Goal: Task Accomplishment & Management: Manage account settings

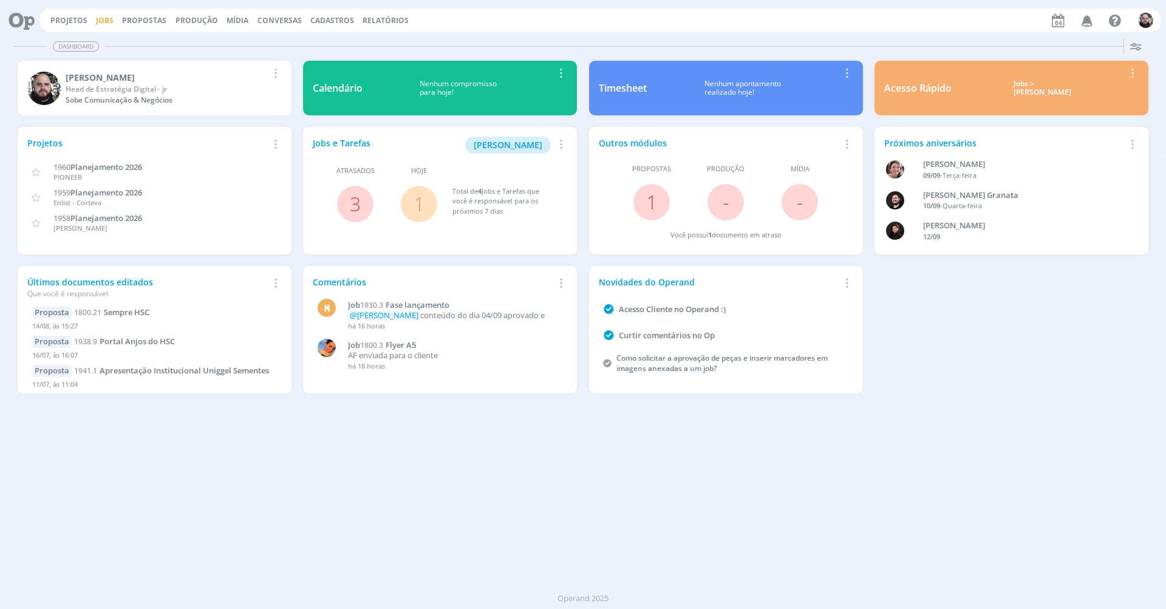
click at [106, 18] on link "Jobs" at bounding box center [105, 20] width 18 height 10
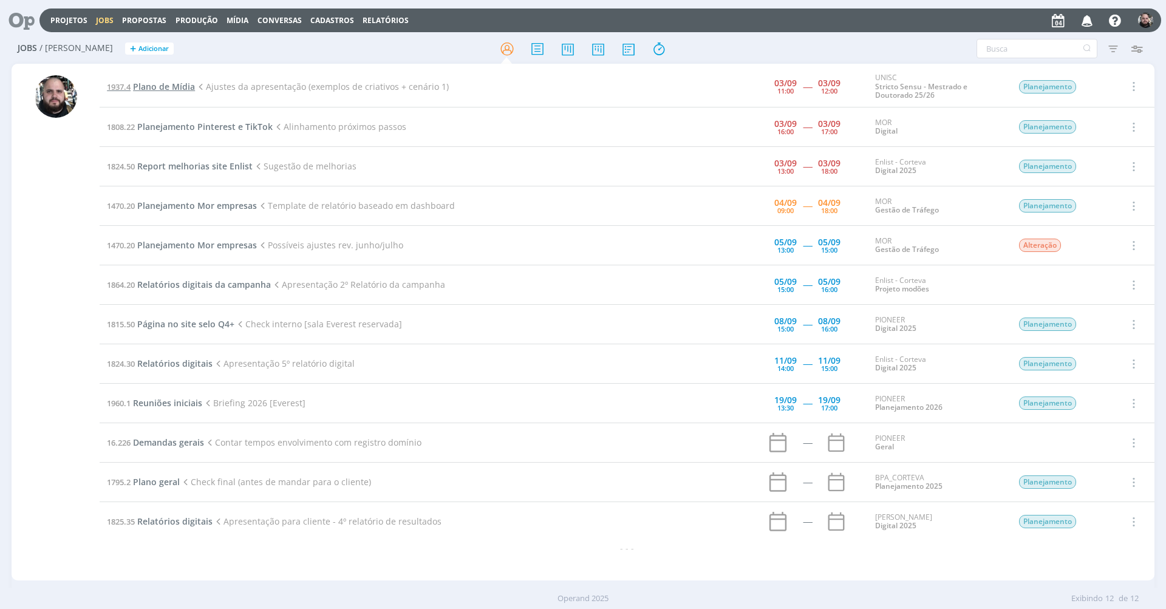
click at [162, 83] on span "Plano de Mídia" at bounding box center [164, 87] width 62 height 12
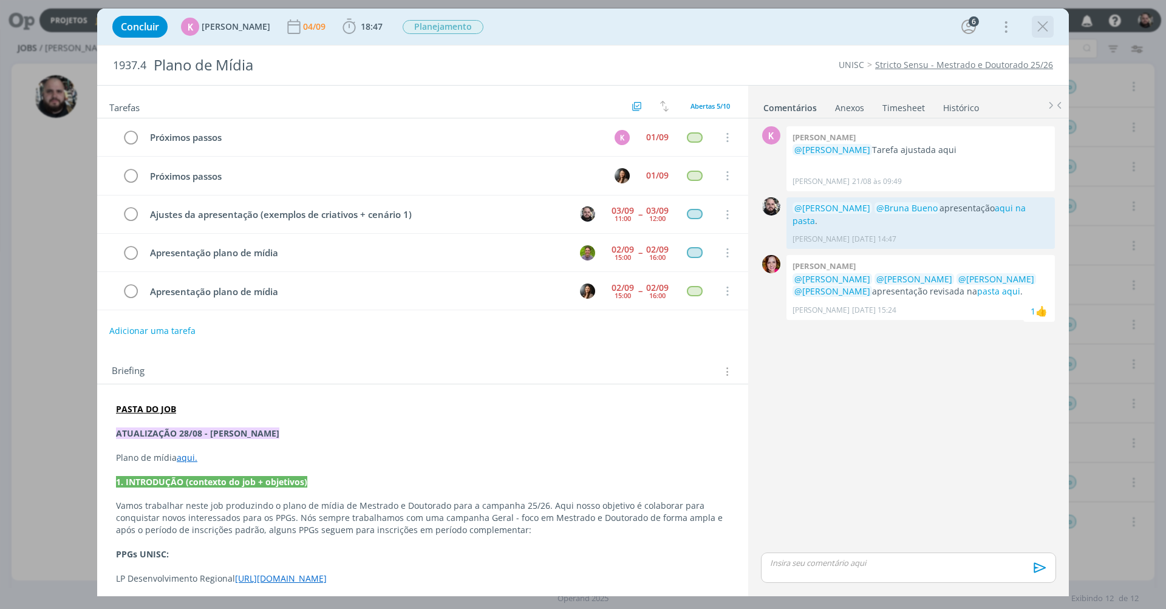
click at [1037, 32] on icon "dialog" at bounding box center [1043, 27] width 18 height 18
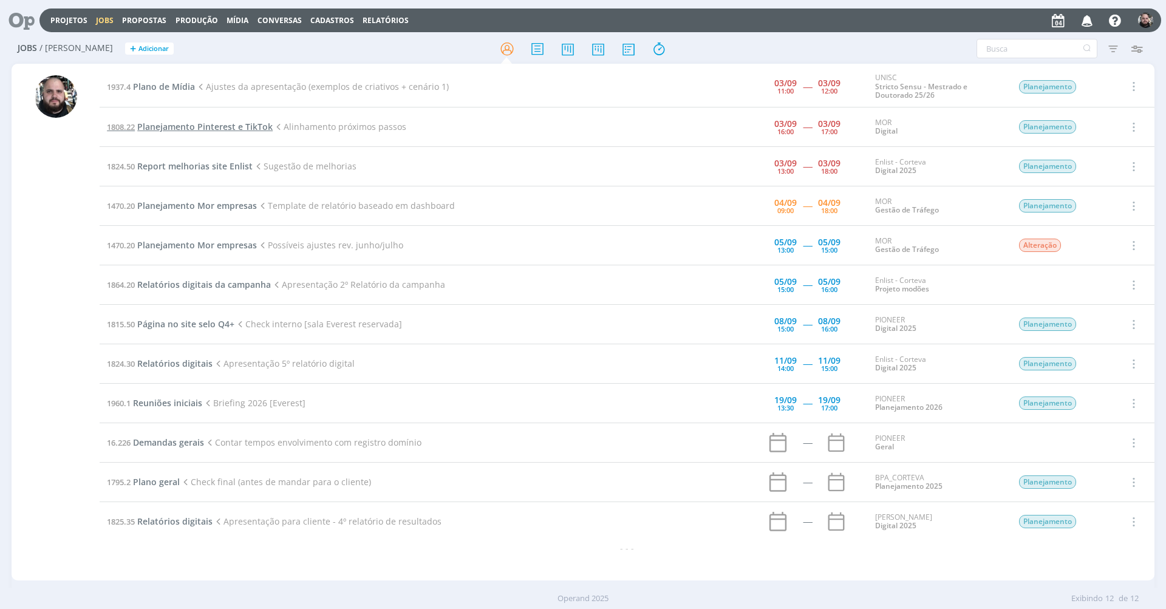
click at [231, 124] on span "Planejamento Pinterest e TikTok" at bounding box center [204, 127] width 135 height 12
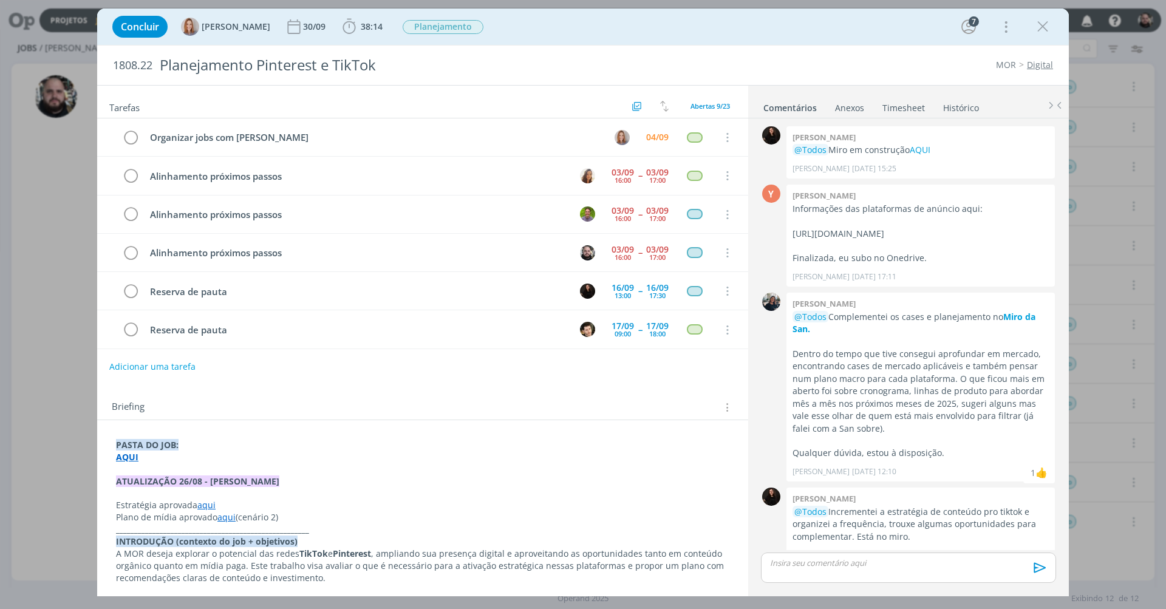
scroll to position [338, 0]
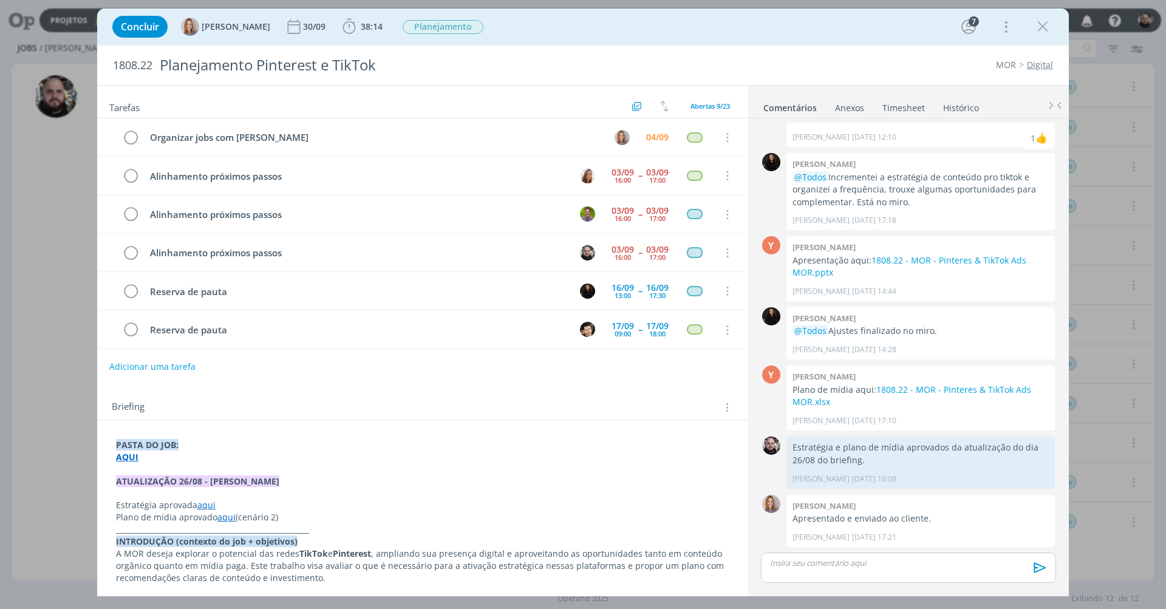
click at [912, 108] on link "Timesheet" at bounding box center [904, 106] width 44 height 18
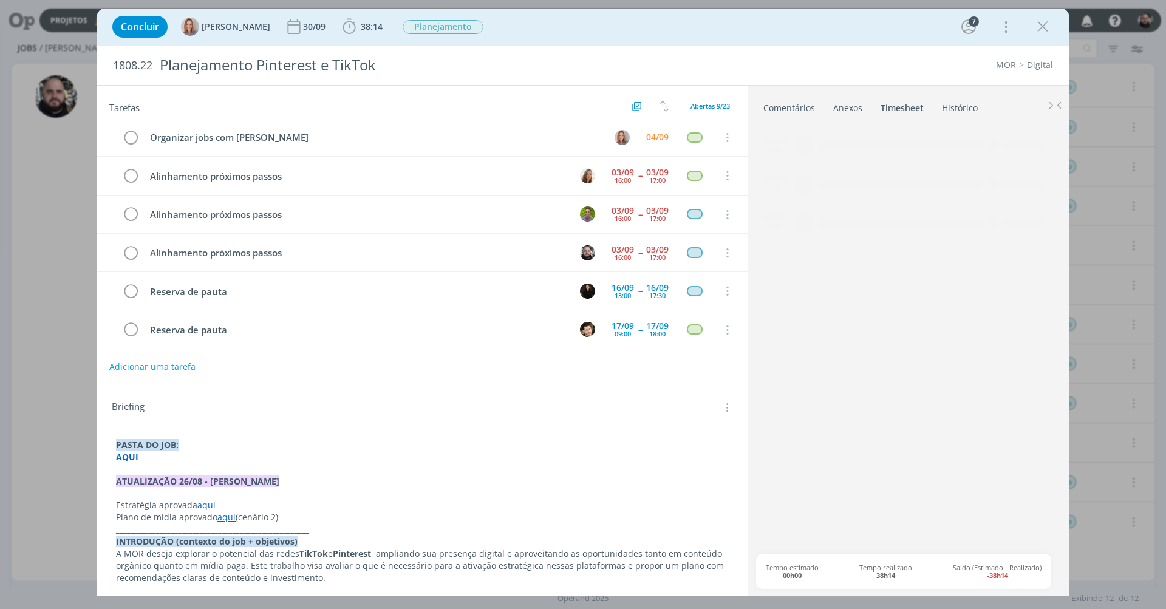
scroll to position [76, 0]
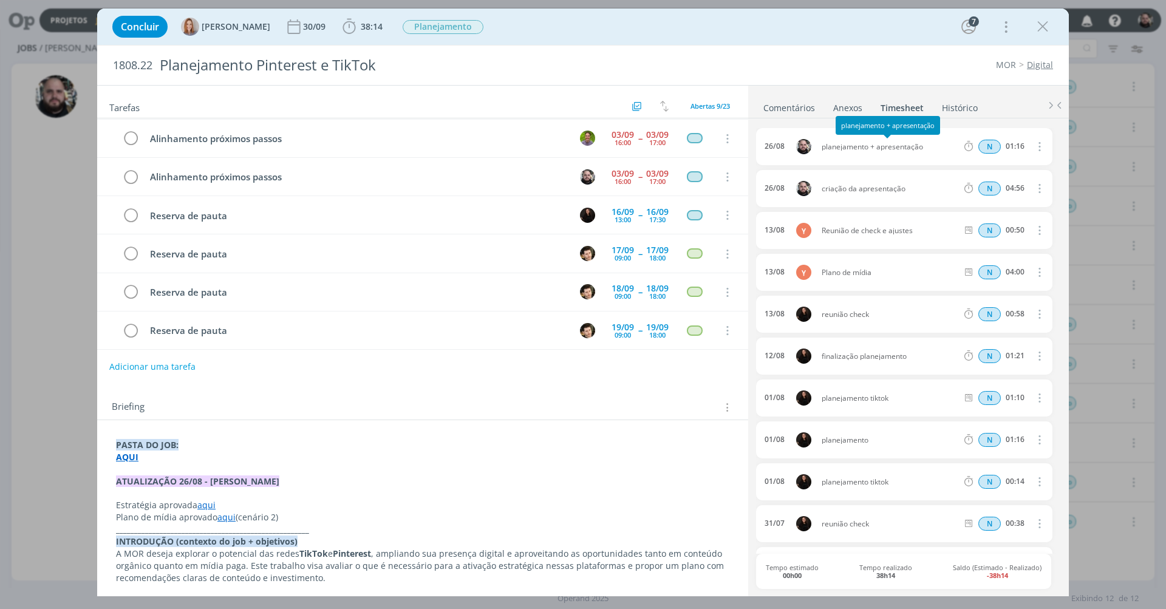
click at [859, 146] on span "planejamento + apresentação" at bounding box center [889, 146] width 145 height 7
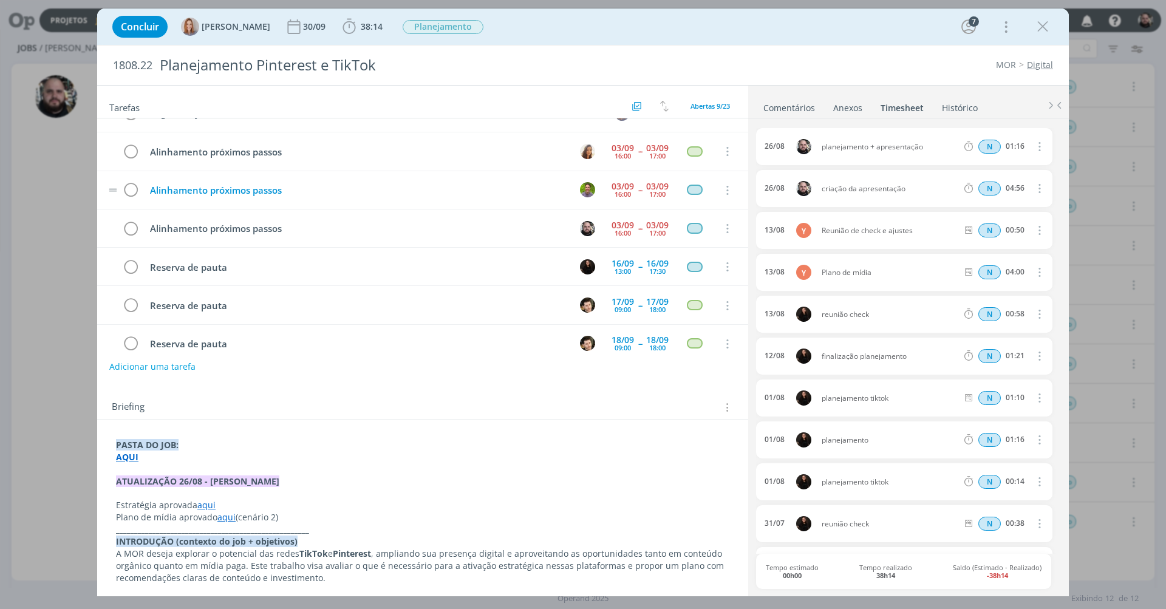
scroll to position [0, 0]
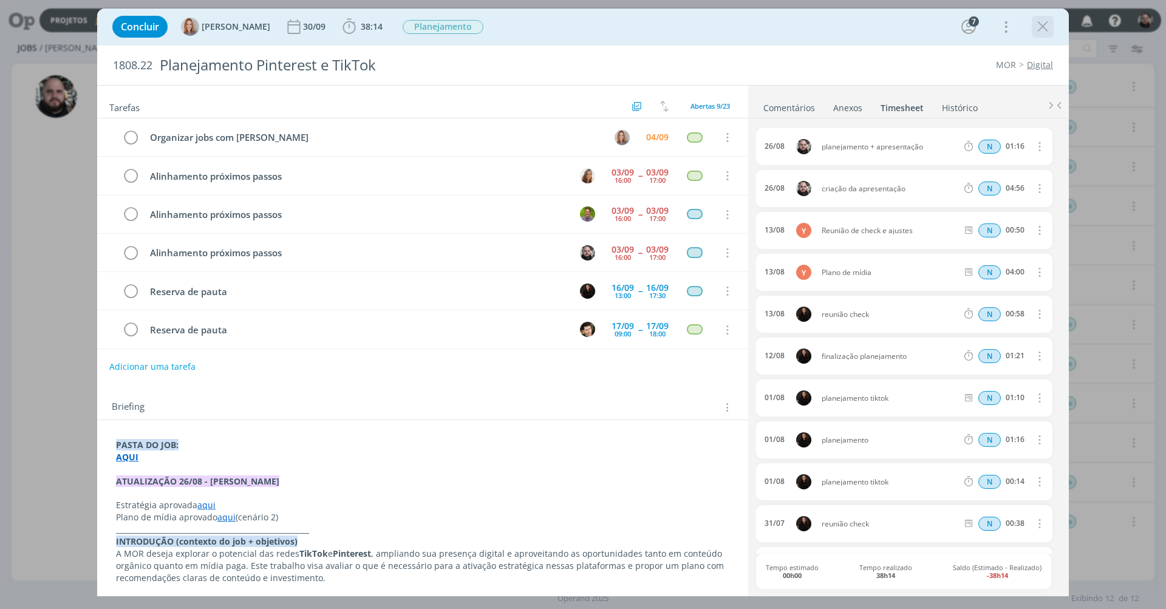
click at [1042, 30] on icon "dialog" at bounding box center [1043, 27] width 18 height 18
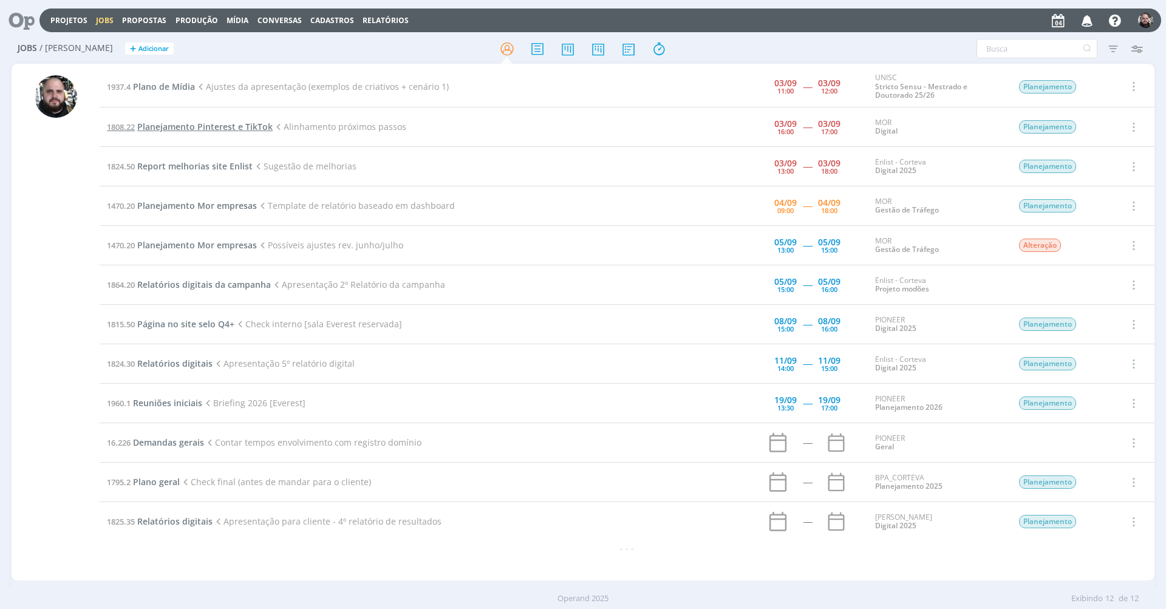
click at [222, 126] on span "Planejamento Pinterest e TikTok" at bounding box center [204, 127] width 135 height 12
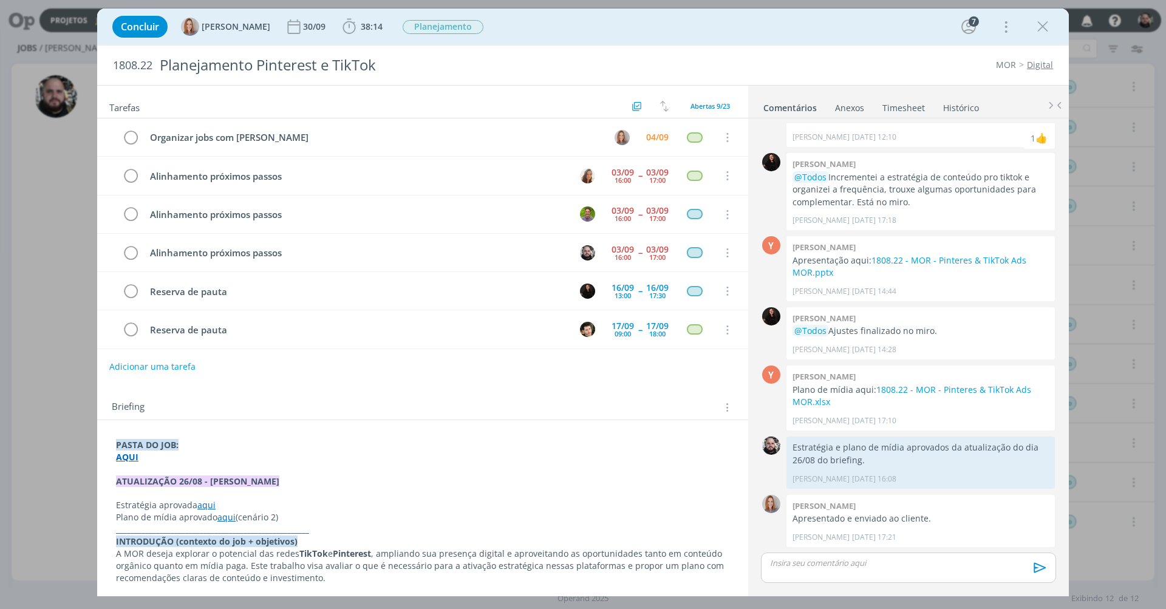
scroll to position [76, 0]
click at [205, 500] on link "aqui" at bounding box center [206, 505] width 18 height 12
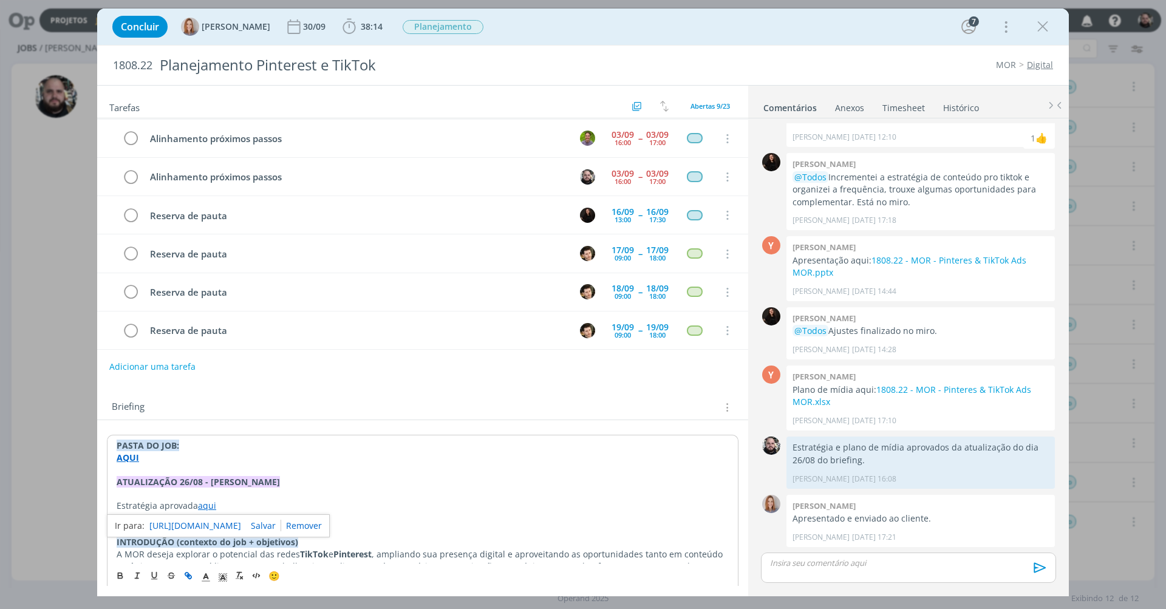
click at [214, 524] on link "https://sobeae.sharepoint.com/:b:/s/SOBEAE/ESfkAYbNXtZMgfv_StIBLIsBZFwiQoZy4d39…" at bounding box center [195, 526] width 92 height 16
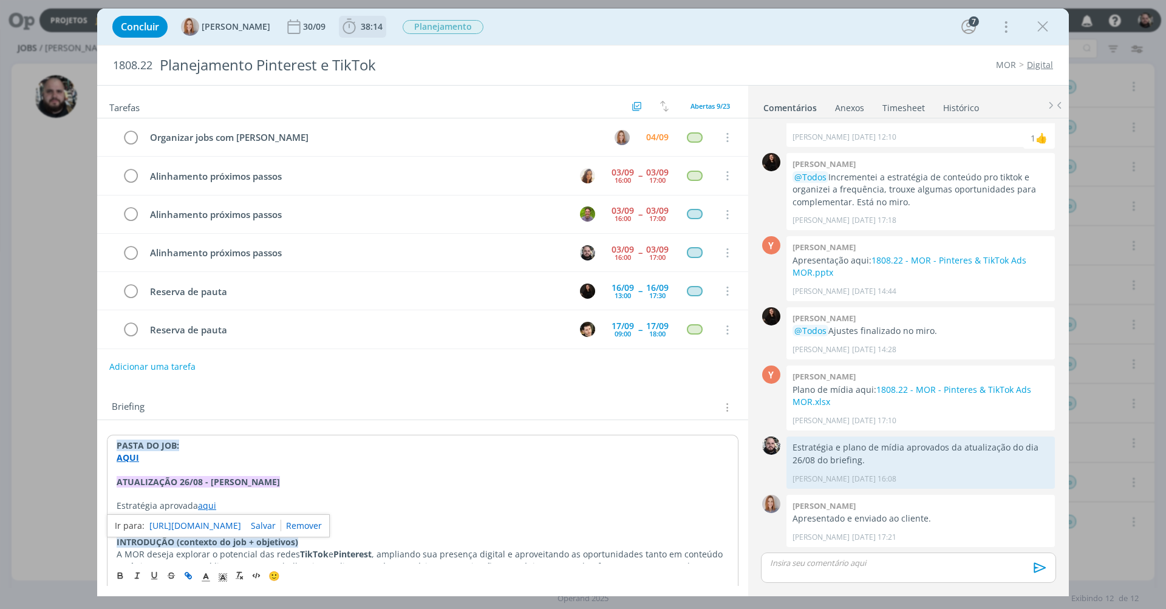
click at [363, 20] on span "38:14" at bounding box center [362, 27] width 45 height 18
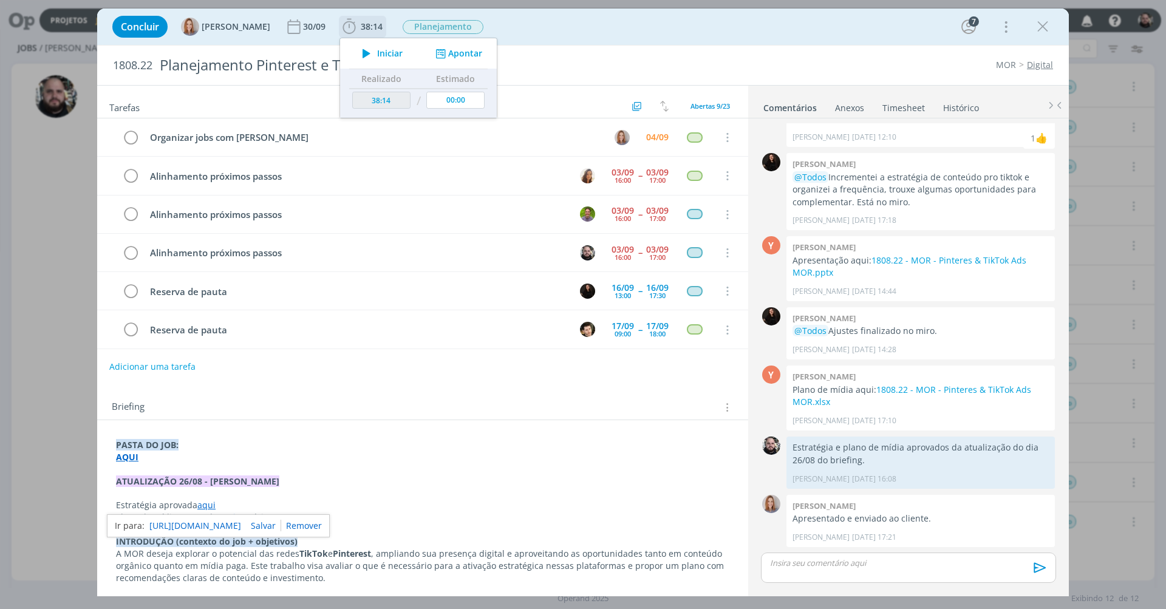
click at [456, 52] on button "Apontar" at bounding box center [457, 53] width 50 height 13
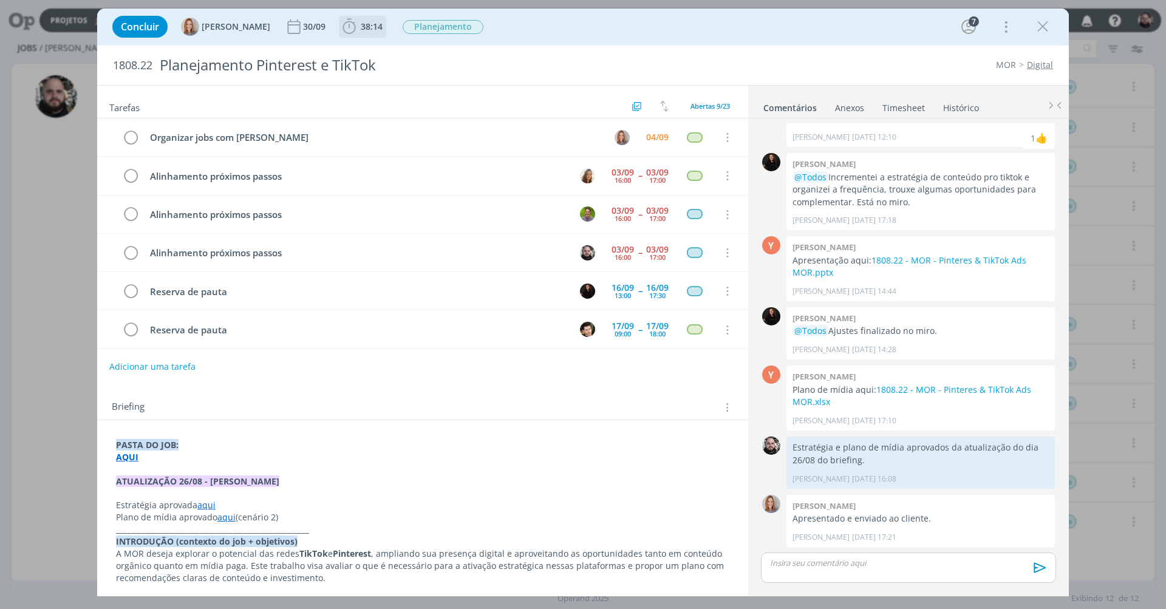
click at [380, 28] on span "38:14" at bounding box center [372, 27] width 22 height 12
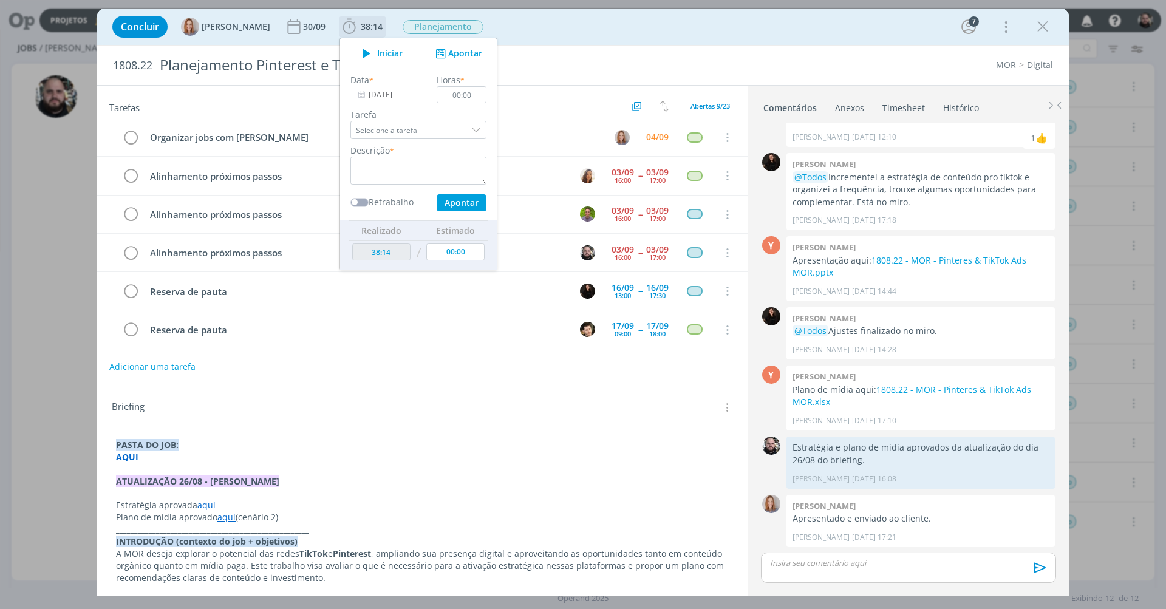
click at [465, 53] on button "Apontar" at bounding box center [457, 53] width 50 height 13
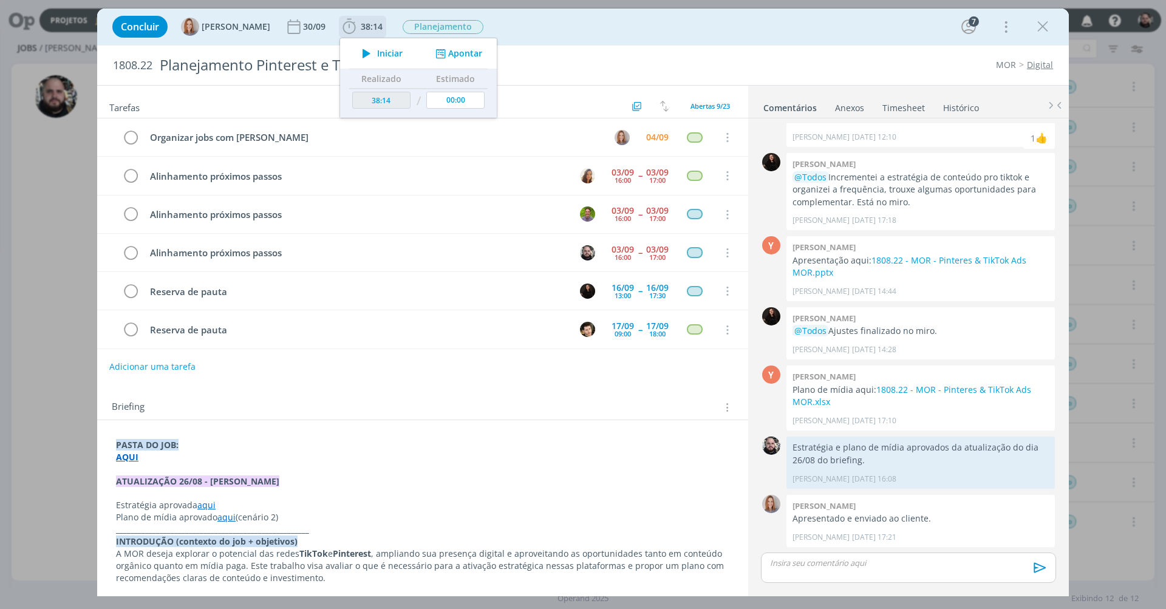
click at [465, 53] on button "Apontar" at bounding box center [457, 53] width 50 height 13
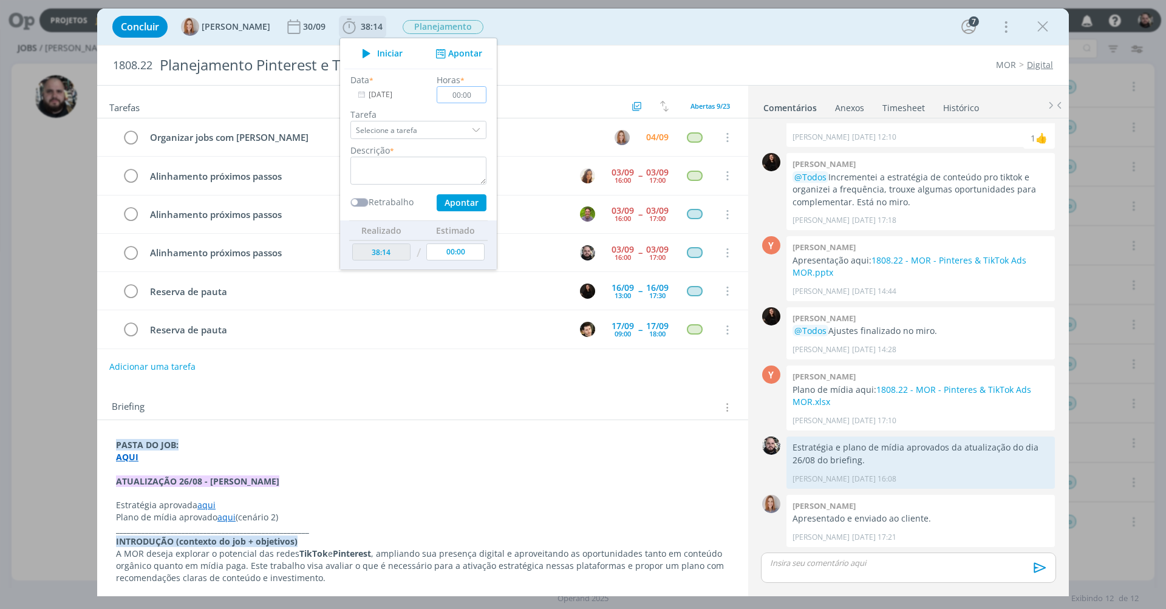
click at [475, 100] on input "00:00" at bounding box center [462, 94] width 50 height 17
type input "01:00"
click at [415, 169] on textarea "dialog" at bounding box center [418, 171] width 136 height 28
type textarea "alinhamento de tarefas"
click at [462, 202] on button "Apontar" at bounding box center [462, 202] width 50 height 17
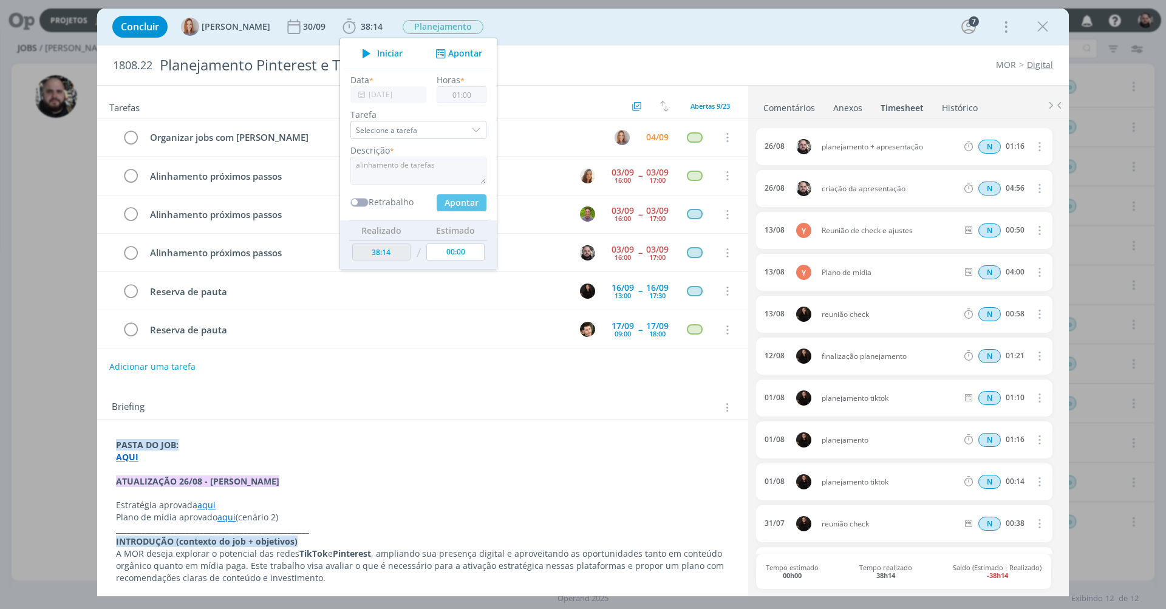
type input "39:14"
type input "00:00"
drag, startPoint x: 658, startPoint y: 41, endPoint x: 644, endPoint y: 47, distance: 15.8
click at [658, 41] on div "Concluir Amanda Oliveira 30/09 39:14 Iniciar Apontar Data * 04/09/2025 Horas * …" at bounding box center [583, 27] width 972 height 36
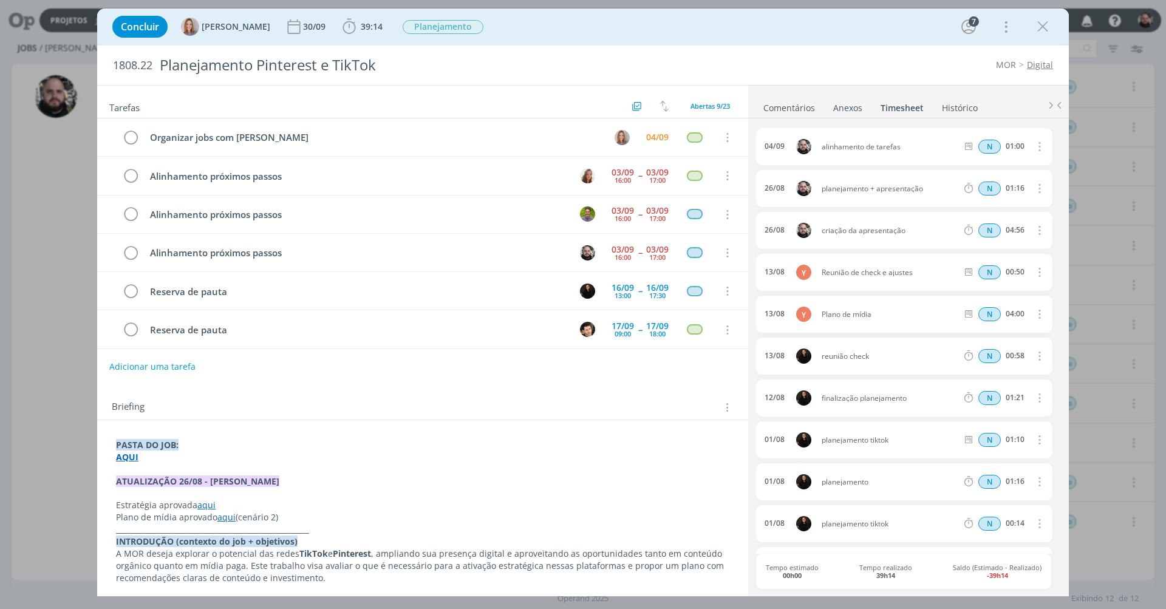
click at [1032, 147] on icon "dialog" at bounding box center [1038, 146] width 13 height 15
click at [982, 169] on link "Excluir" at bounding box center [1005, 168] width 96 height 19
click at [995, 142] on button "Não" at bounding box center [1001, 146] width 25 height 13
click at [1034, 145] on icon "dialog" at bounding box center [1038, 146] width 13 height 15
click at [999, 179] on link "Editar" at bounding box center [1005, 187] width 96 height 19
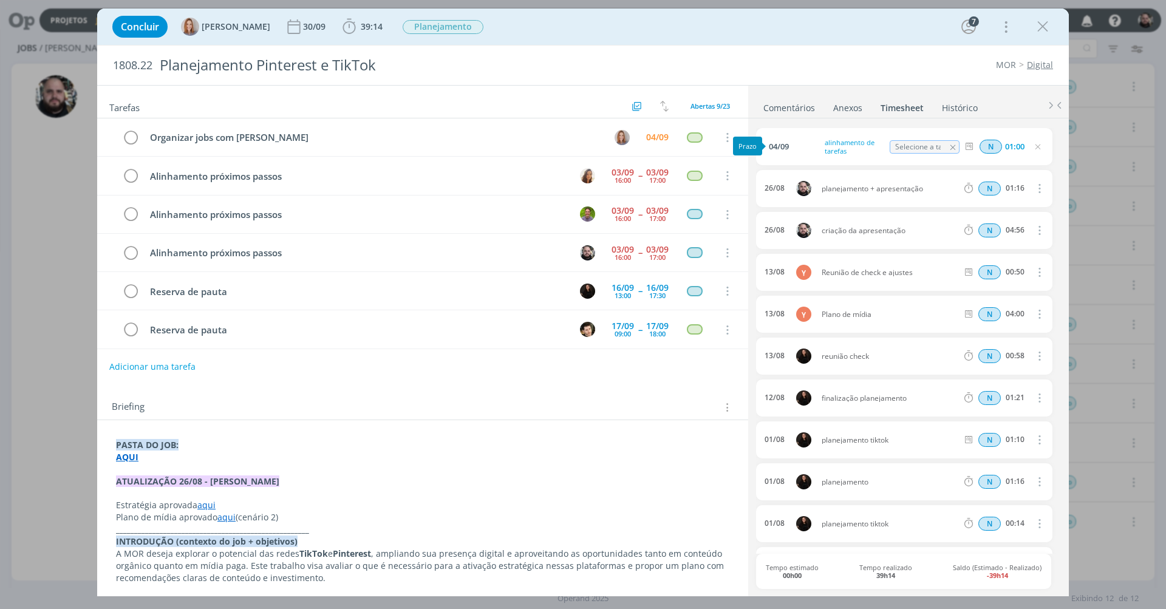
click at [761, 141] on div "Prazo" at bounding box center [747, 146] width 29 height 19
click at [781, 143] on span "04/09" at bounding box center [779, 147] width 20 height 8
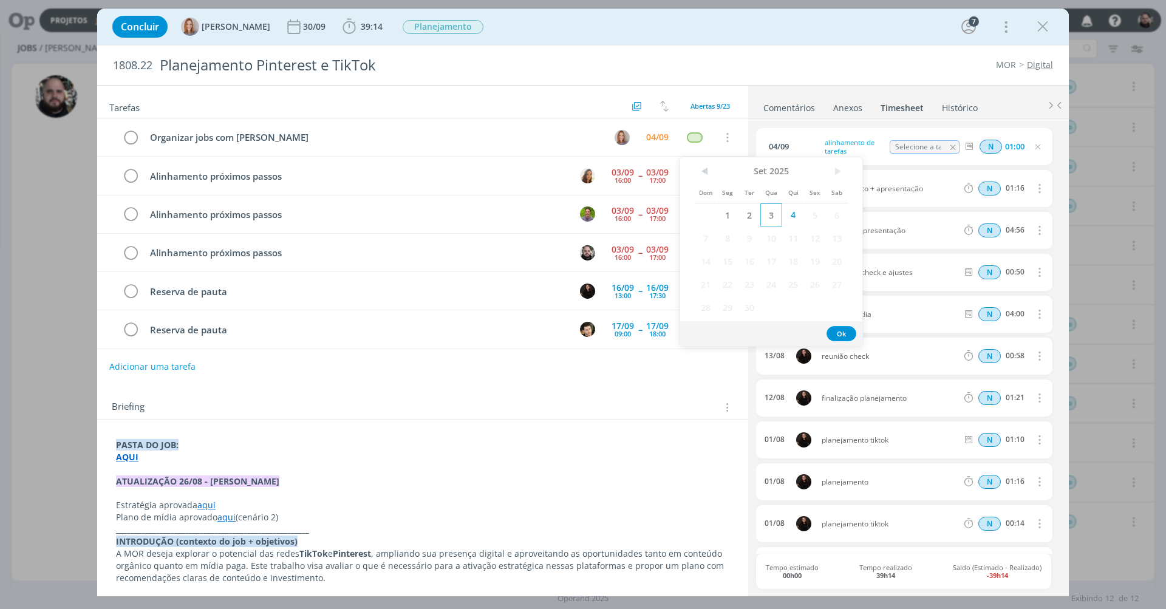
click at [771, 222] on span "3" at bounding box center [771, 214] width 22 height 23
click at [843, 333] on button "Ok" at bounding box center [842, 333] width 30 height 15
click at [1012, 106] on ul "Comentários Anexos 0 Timesheet Histórico" at bounding box center [908, 102] width 321 height 33
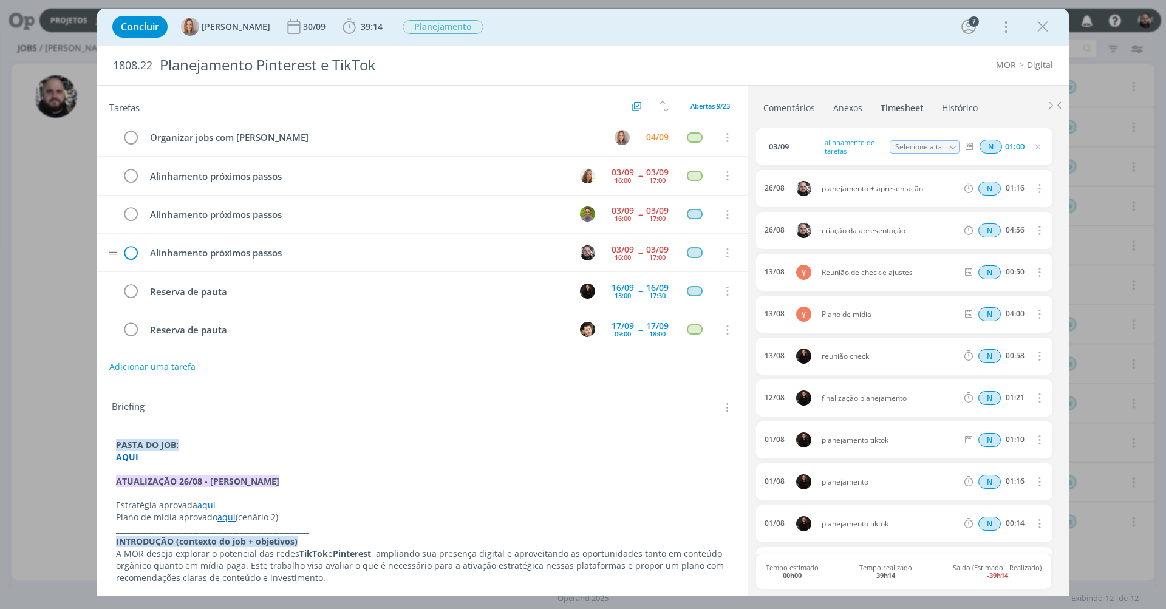
click at [138, 248] on icon "dialog" at bounding box center [130, 253] width 18 height 18
click at [1045, 30] on icon "dialog" at bounding box center [1043, 27] width 18 height 18
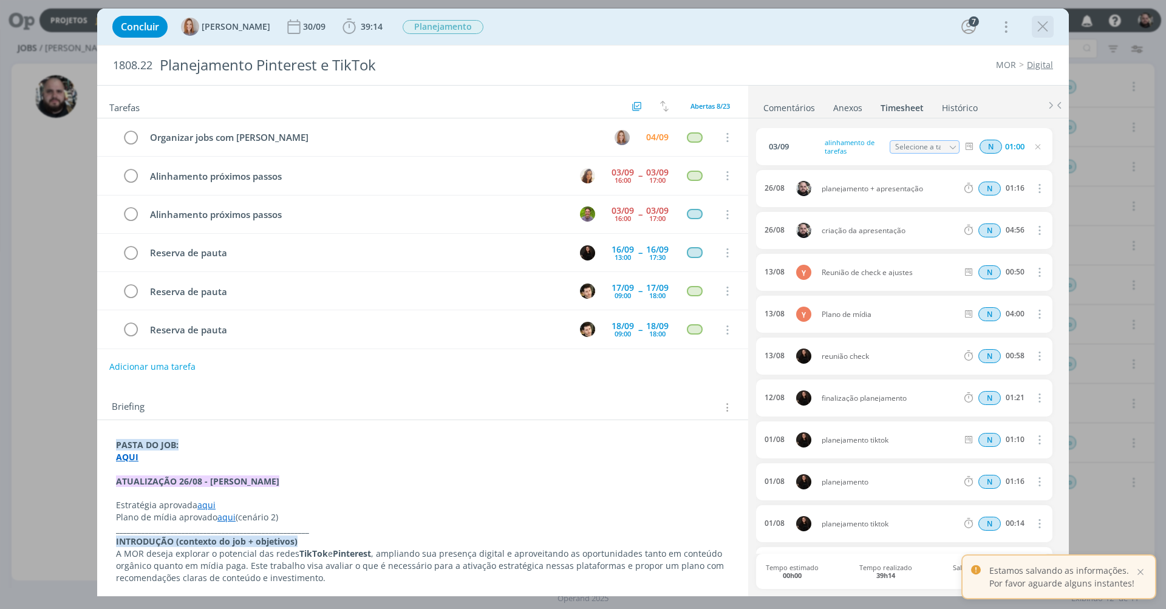
click at [1040, 26] on icon "dialog" at bounding box center [1043, 27] width 18 height 18
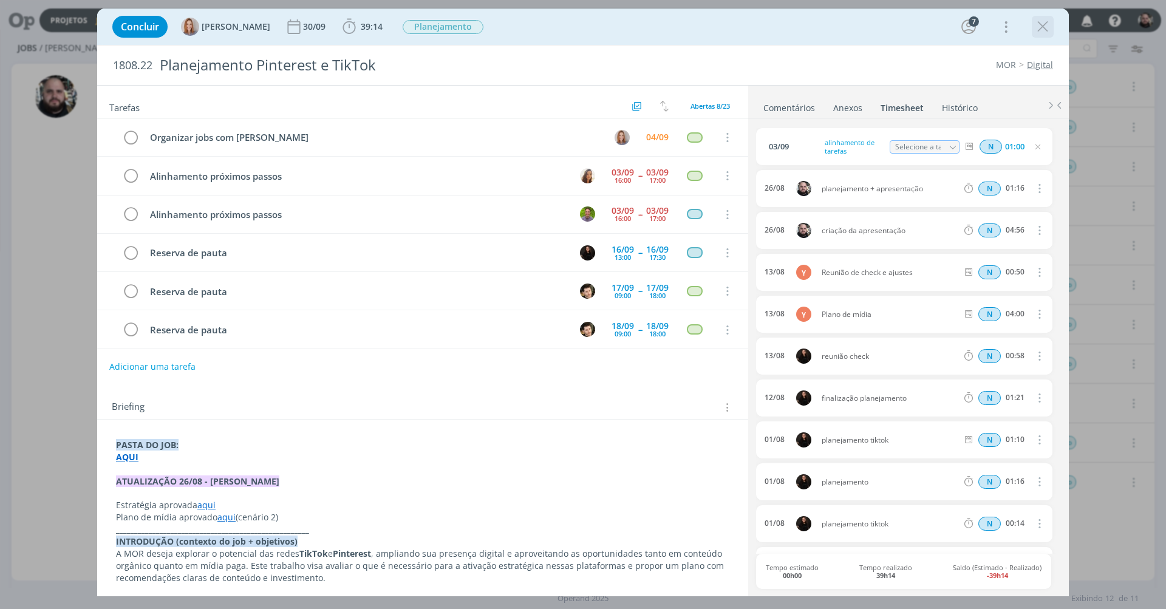
click at [1048, 24] on icon "dialog" at bounding box center [1043, 27] width 18 height 18
click at [799, 64] on div "MOR Digital" at bounding box center [861, 65] width 397 height 12
click at [1040, 34] on icon "dialog" at bounding box center [1043, 27] width 18 height 18
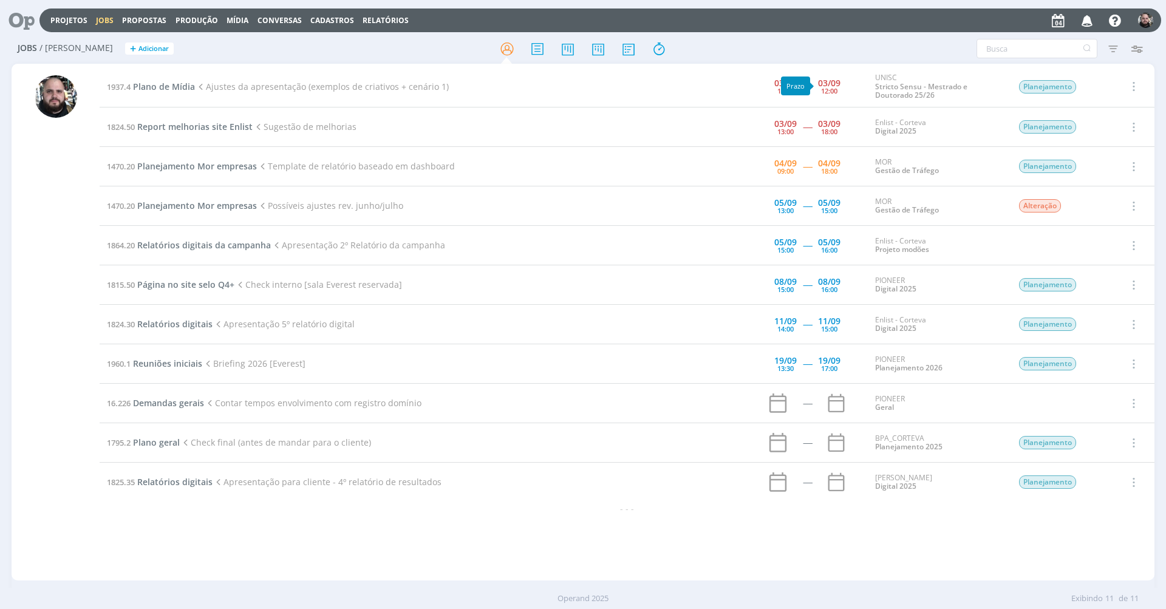
click at [860, 46] on div "Filtros Filtrar Limpar Tipo Jobs e Tarefas Data Personalizado a Situação dos jo…" at bounding box center [964, 48] width 369 height 19
click at [179, 84] on span "Plano de Mídia" at bounding box center [164, 87] width 62 height 12
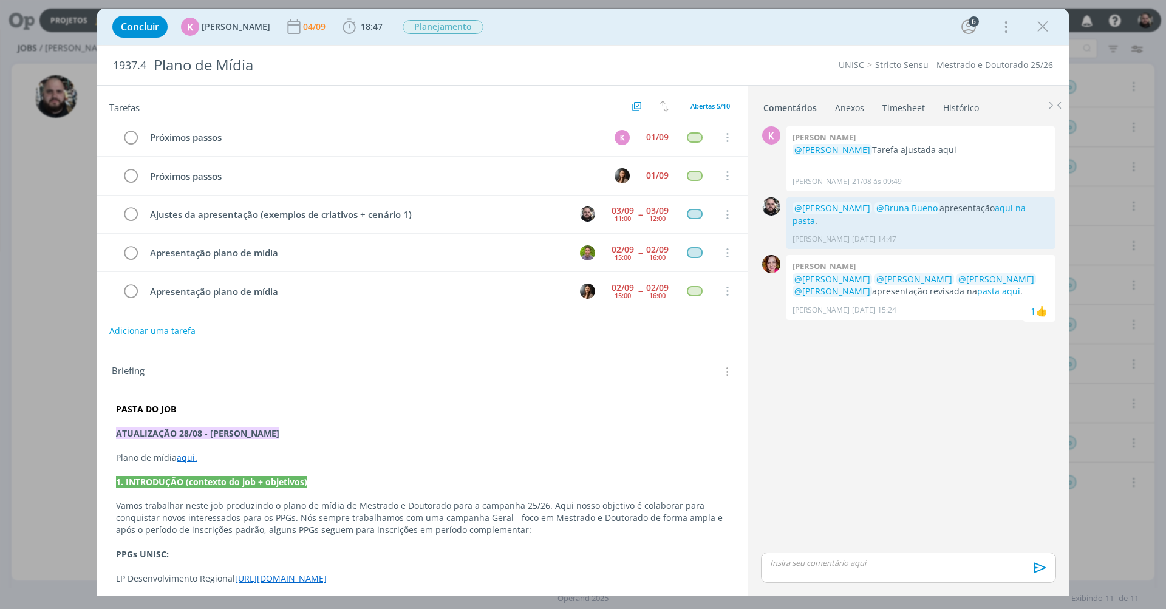
click at [190, 456] on link "aqui." at bounding box center [187, 458] width 21 height 12
click at [977, 285] on link "pasta aqui" at bounding box center [998, 291] width 43 height 12
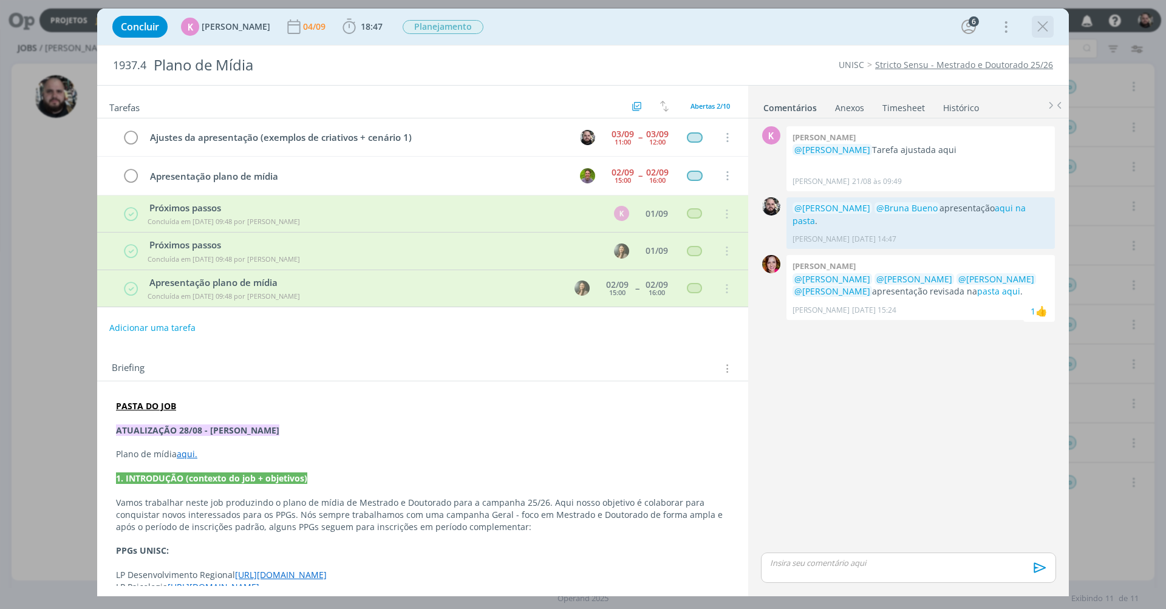
click at [1042, 27] on icon "dialog" at bounding box center [1043, 27] width 18 height 18
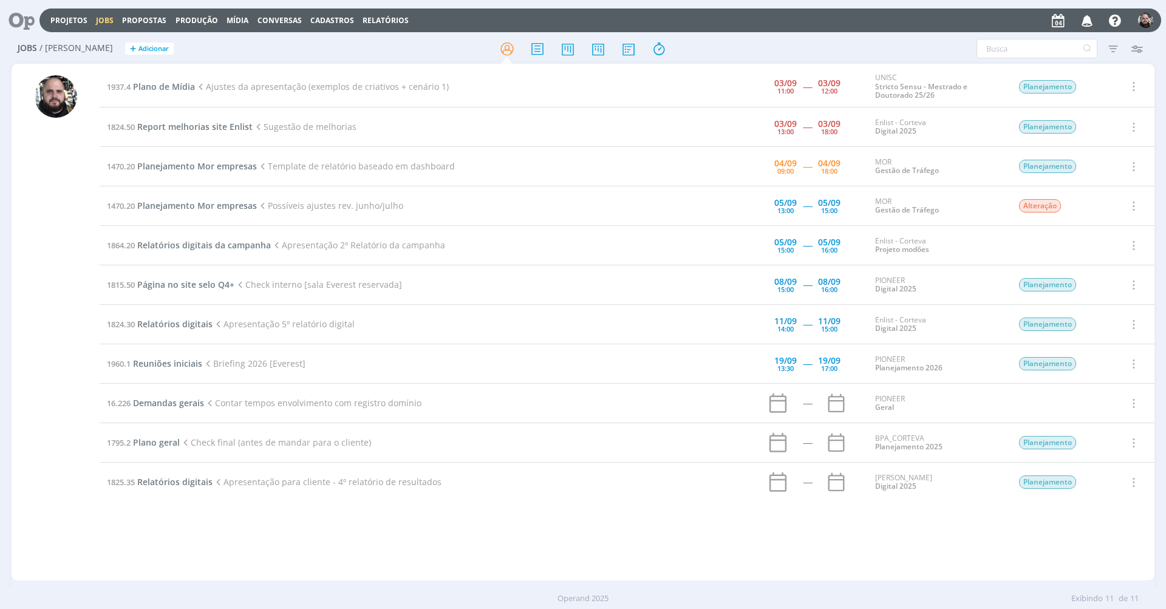
click at [21, 25] on icon at bounding box center [17, 21] width 25 height 24
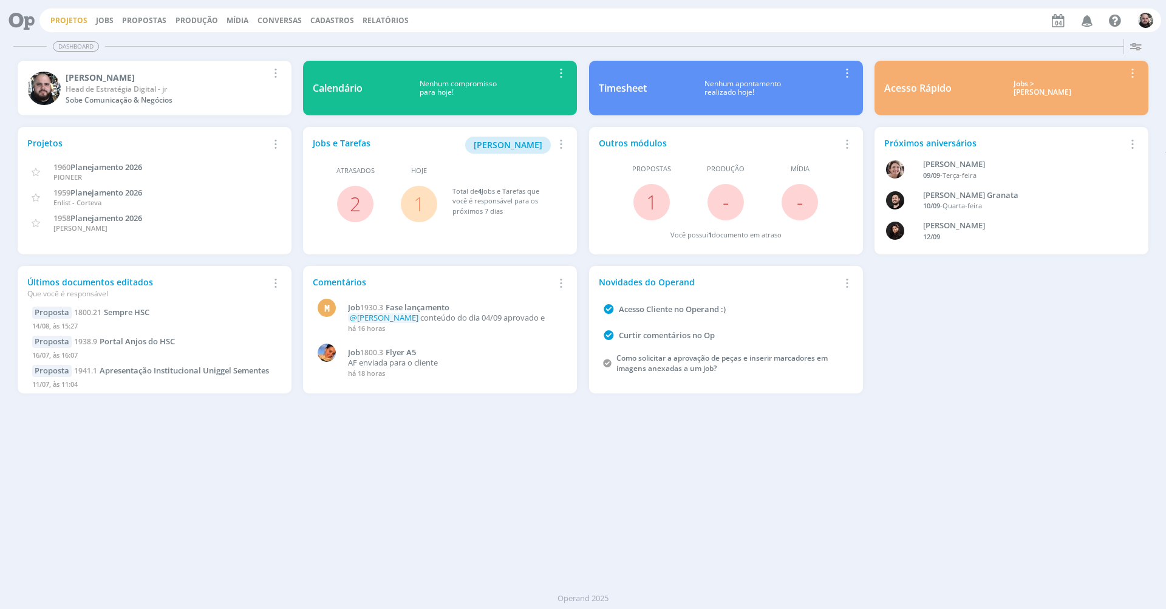
click at [66, 22] on link "Projetos" at bounding box center [68, 20] width 37 height 10
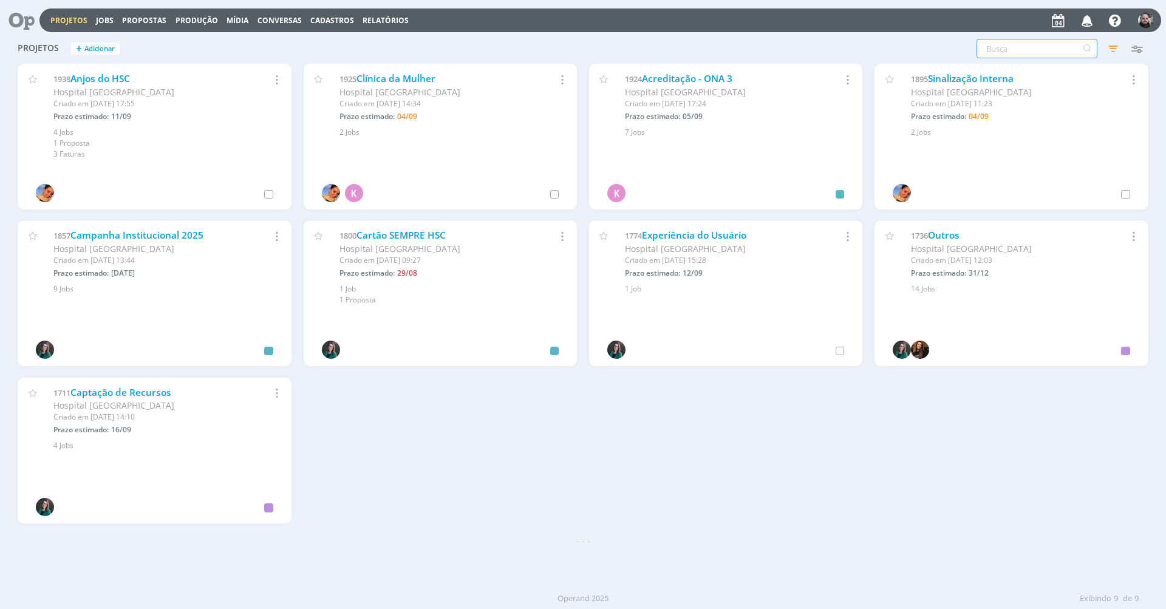
click at [1065, 45] on input "text" at bounding box center [1037, 48] width 121 height 19
click at [1109, 46] on icon "button" at bounding box center [1113, 49] width 22 height 22
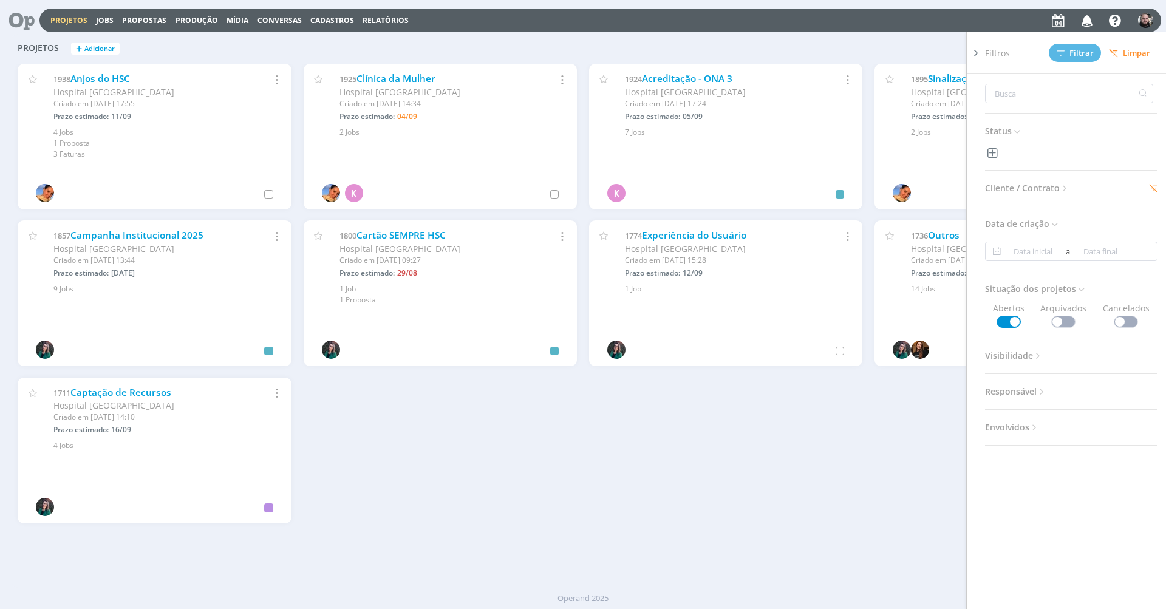
click at [542, 445] on div "1938 Anjos do HSC Hospital Santa Cruz Criado em 09/07 às 17:55 Prazo estimado: …" at bounding box center [583, 299] width 1143 height 471
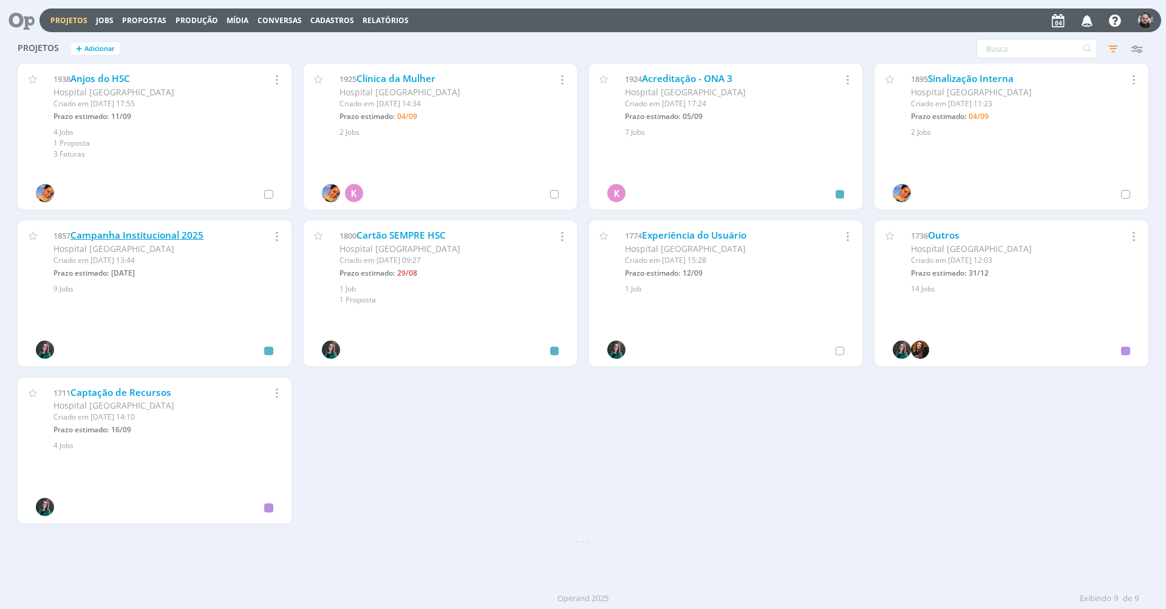
click at [188, 231] on link "Campanha Institucional 2025" at bounding box center [136, 235] width 133 height 13
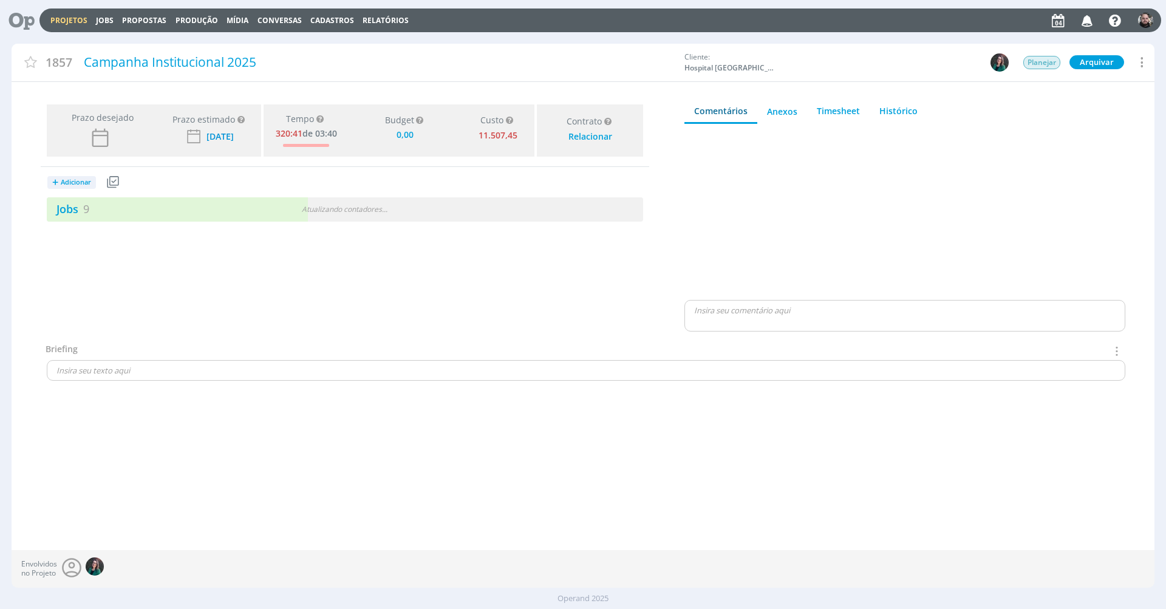
type input "0,00"
click at [77, 208] on link "Jobs 9" at bounding box center [68, 209] width 43 height 15
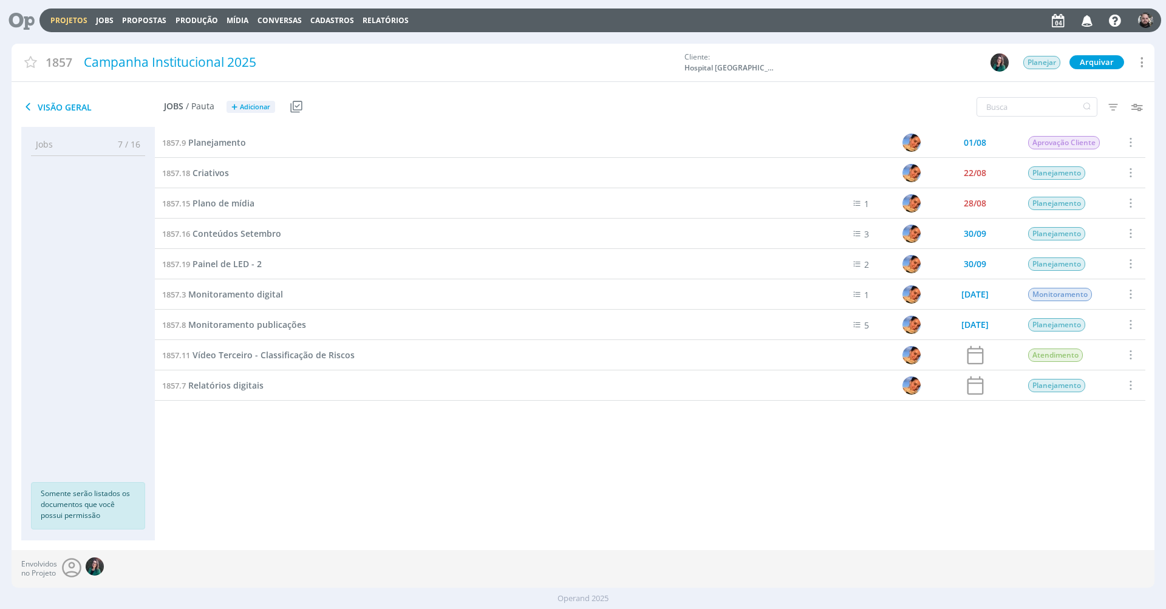
click at [219, 182] on div "1857.18 Criativos" at bounding box center [477, 173] width 644 height 30
click at [219, 174] on span "Criativos" at bounding box center [211, 173] width 36 height 12
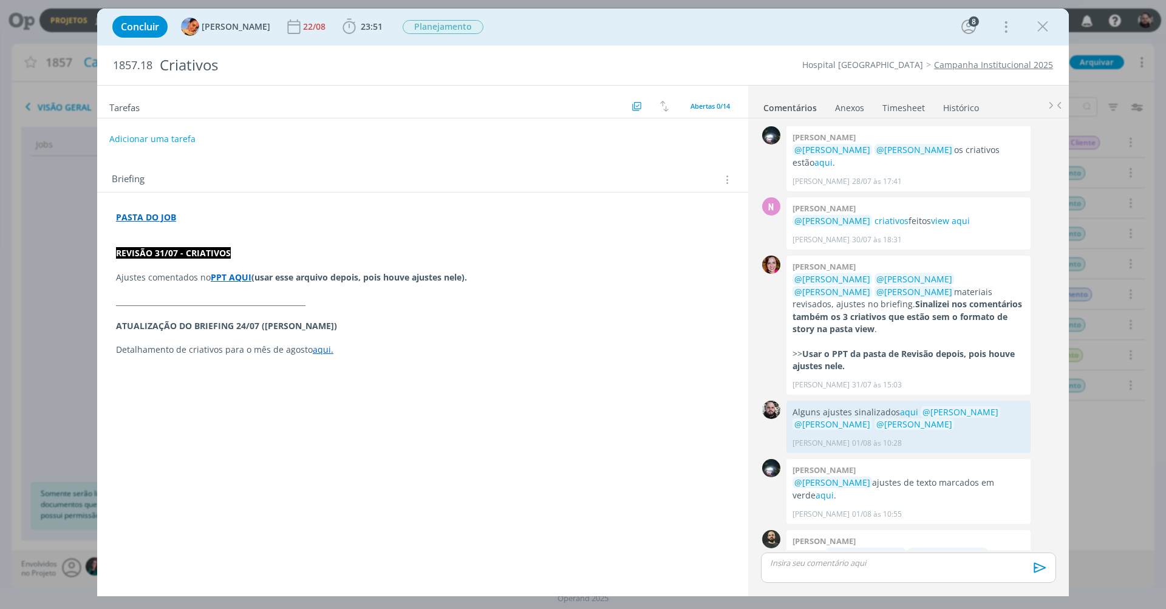
scroll to position [87, 0]
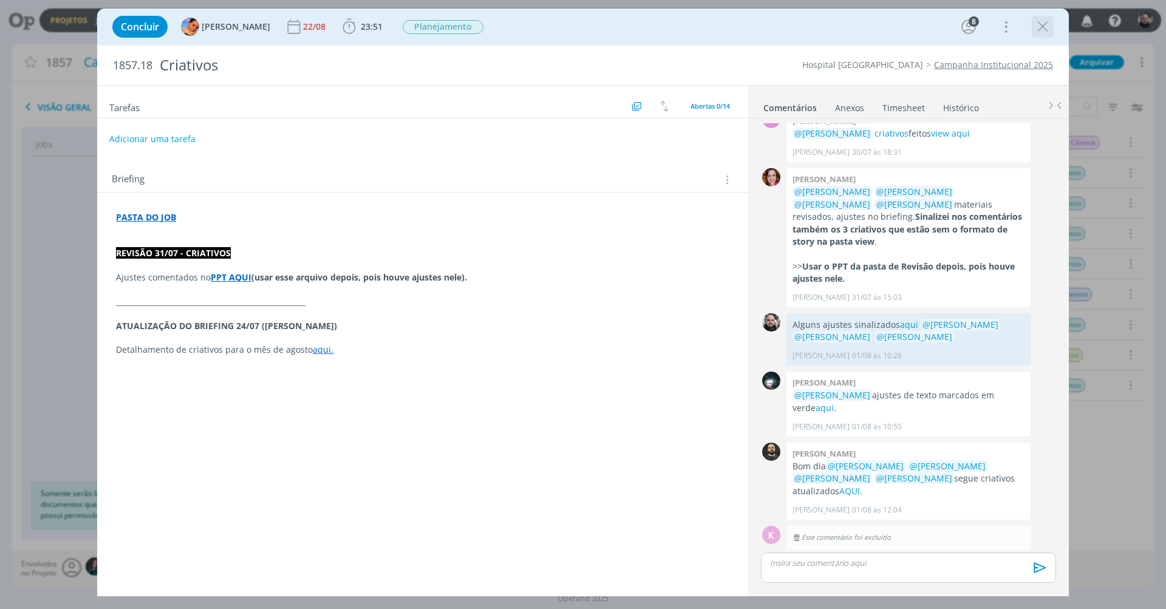
click at [1043, 21] on icon "dialog" at bounding box center [1043, 27] width 18 height 18
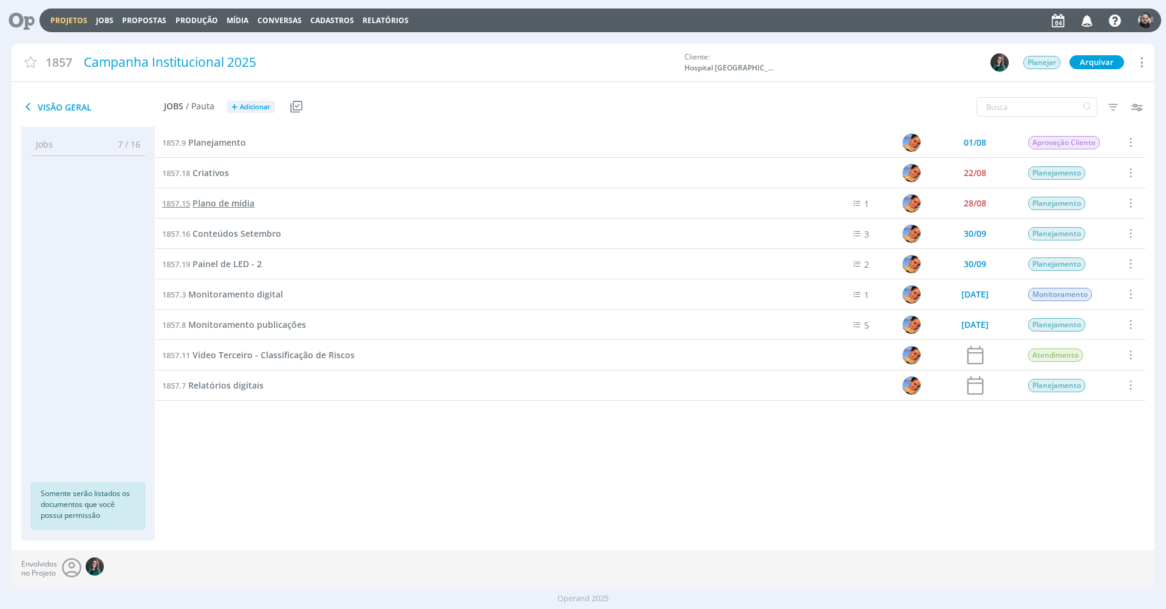
click at [213, 200] on span "Plano de mídia" at bounding box center [224, 203] width 62 height 12
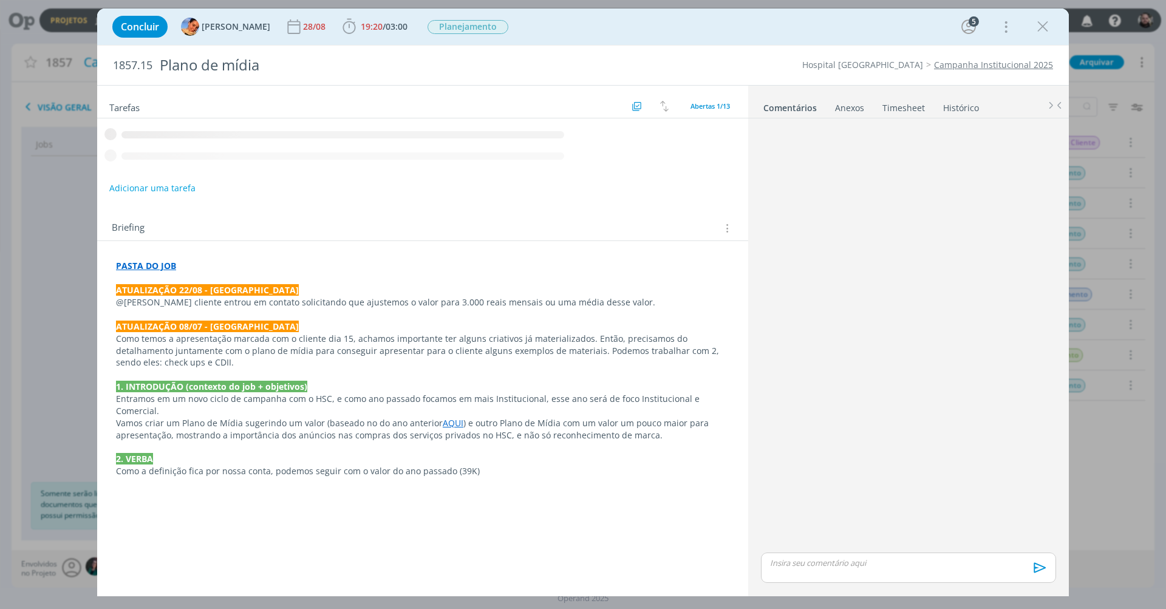
scroll to position [249, 0]
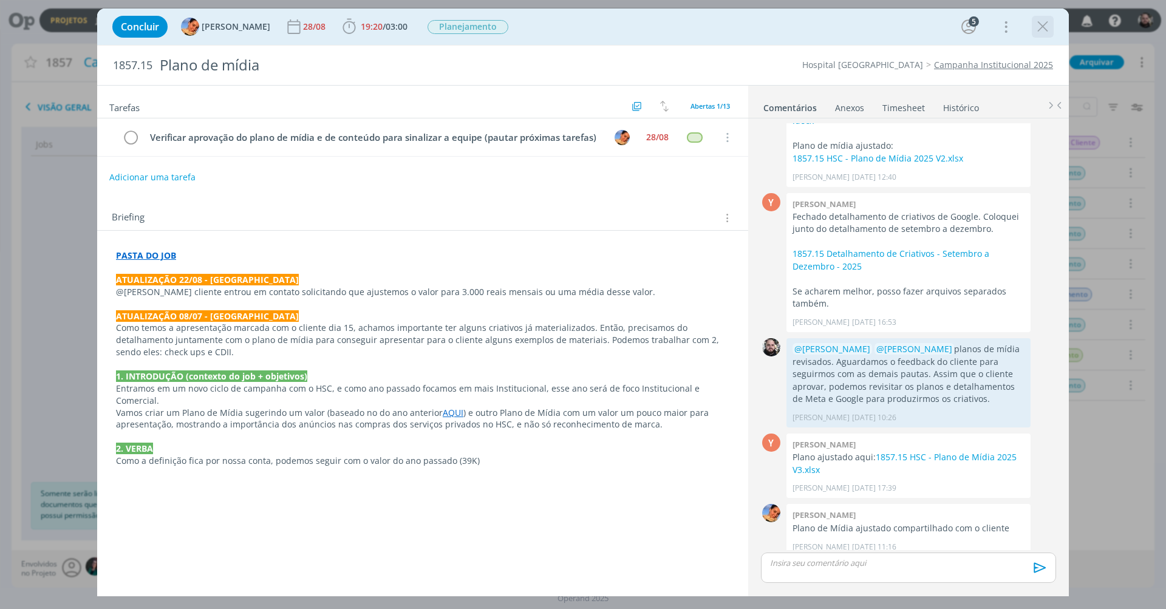
click at [1042, 19] on icon "dialog" at bounding box center [1043, 27] width 18 height 18
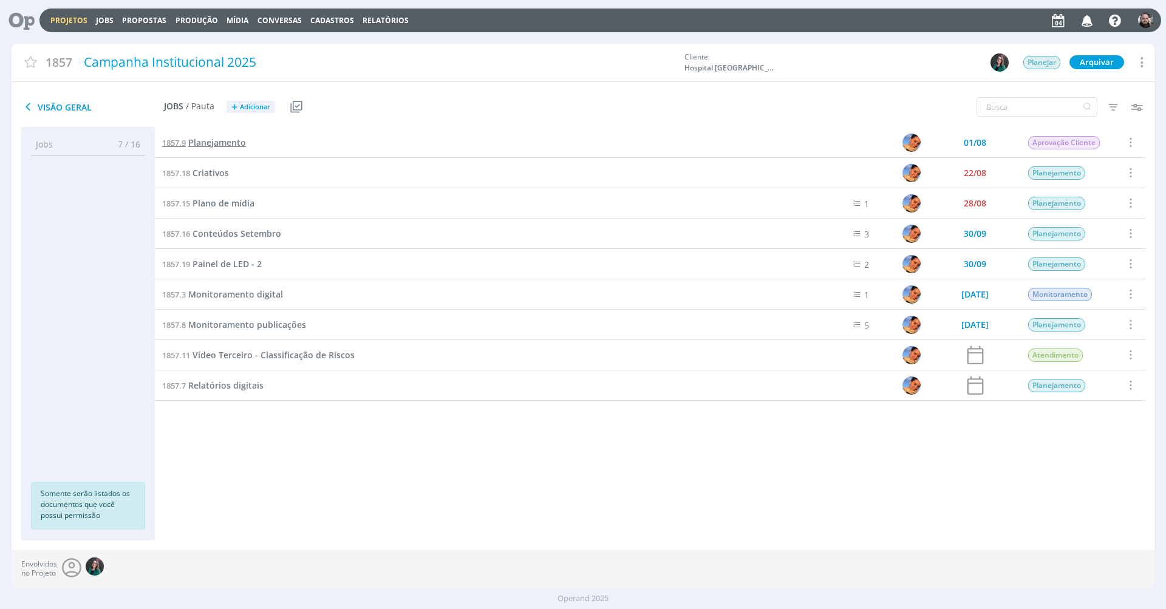
click at [225, 142] on span "Planejamento" at bounding box center [217, 143] width 58 height 12
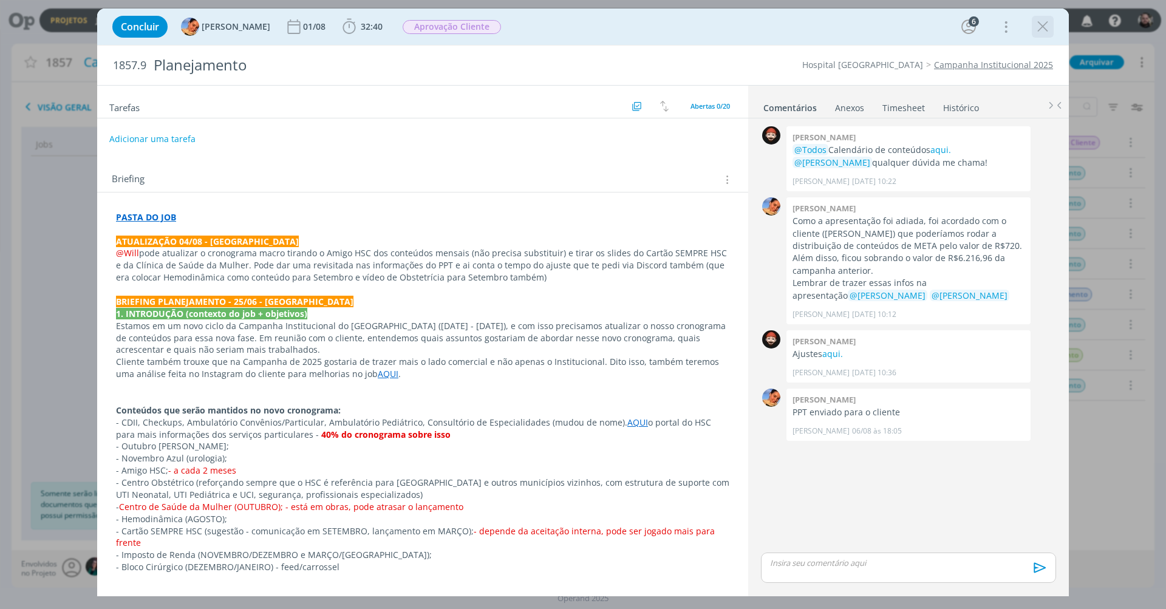
click at [1043, 22] on icon "dialog" at bounding box center [1043, 27] width 18 height 18
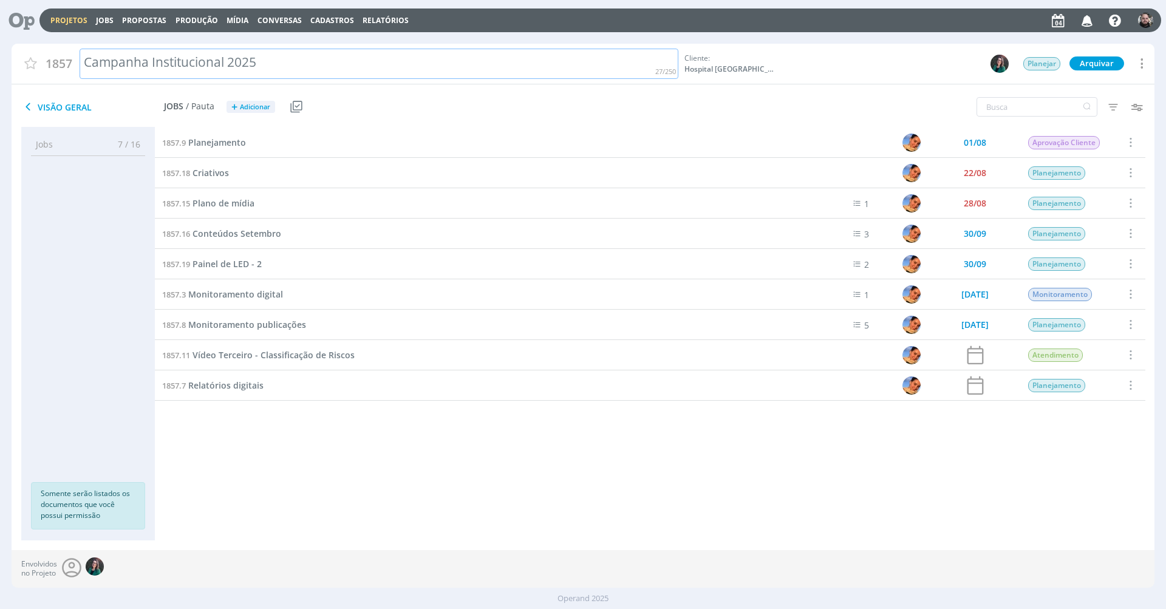
click at [328, 41] on div "Projetos Jobs Propostas Produção Mídia Conversas Cadastros Relatórios Notificaç…" at bounding box center [583, 309] width 1166 height 619
click at [332, 36] on div "Projetos Jobs Propostas Produção Mídia Conversas Cadastros Relatórios Notificaç…" at bounding box center [583, 309] width 1166 height 619
click at [114, 103] on span "Visão Geral" at bounding box center [92, 107] width 143 height 15
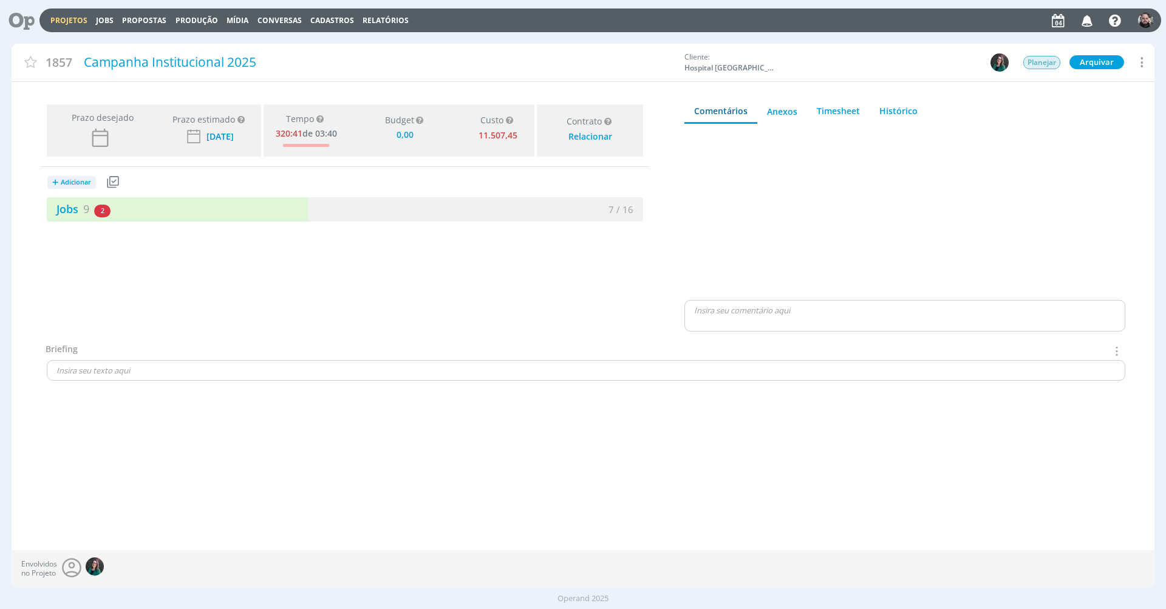
type input "0,00"
click at [71, 20] on link "Projetos" at bounding box center [68, 20] width 37 height 10
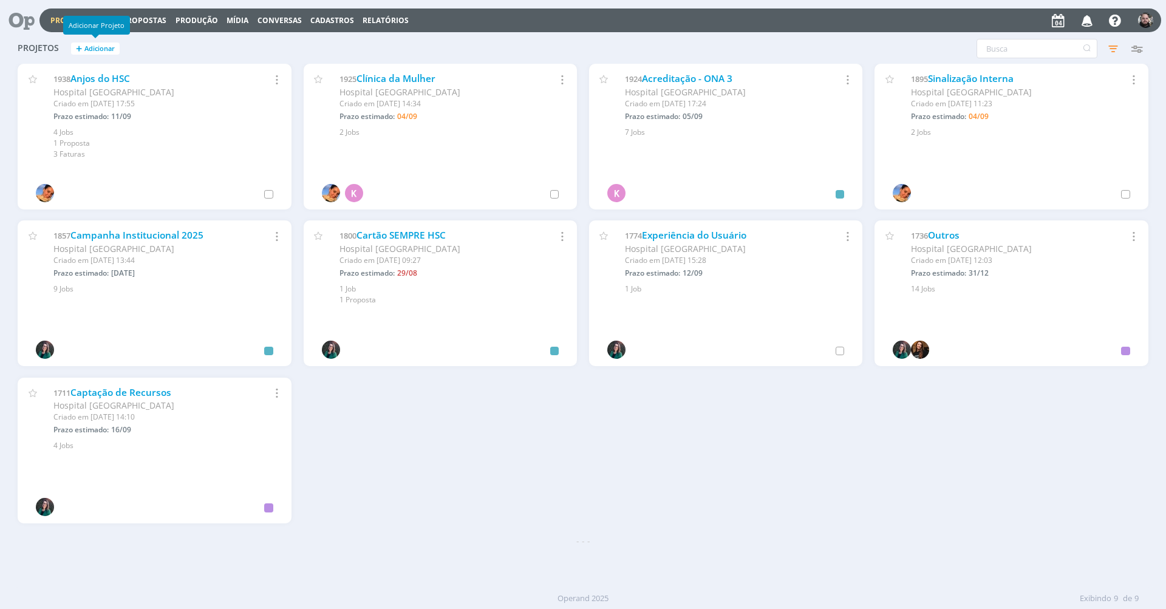
click at [149, 44] on h2 "Projetos + Adicionar" at bounding box center [154, 47] width 273 height 26
click at [278, 45] on h2 "Projetos + Adicionar" at bounding box center [154, 47] width 273 height 26
click at [1112, 46] on icon "button" at bounding box center [1113, 49] width 22 height 22
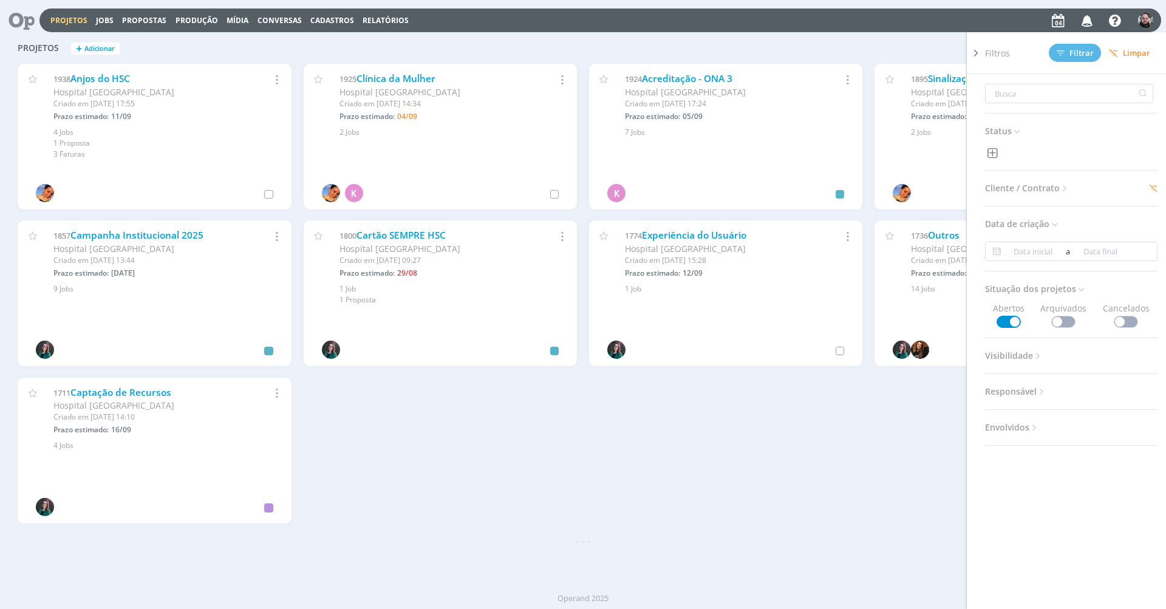
click at [788, 35] on div "Projetos + Adicionar Filtros Filtrar Limpar Status Cliente / Contrato Cliente 1…" at bounding box center [583, 49] width 1143 height 30
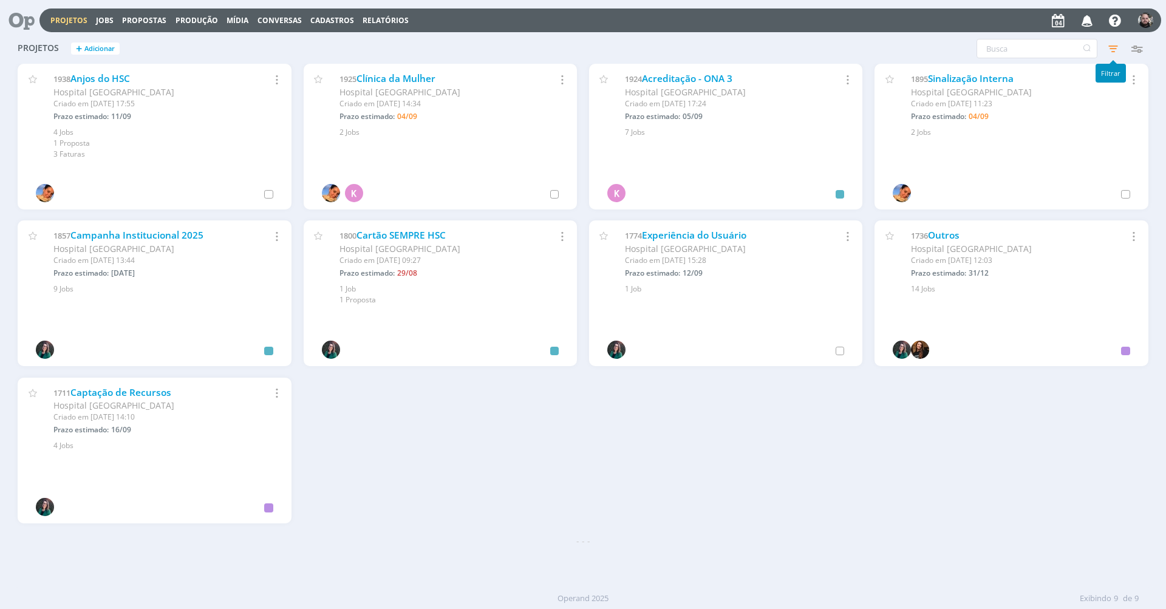
click at [1119, 43] on icon "button" at bounding box center [1113, 49] width 22 height 22
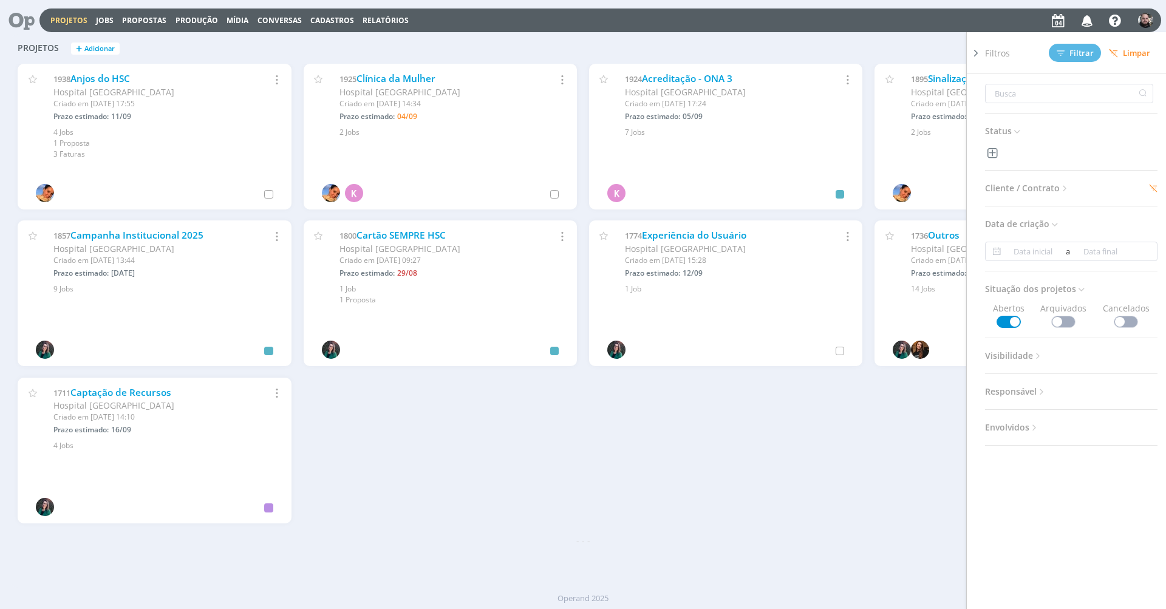
click at [1138, 50] on span "Limpar" at bounding box center [1129, 53] width 41 height 9
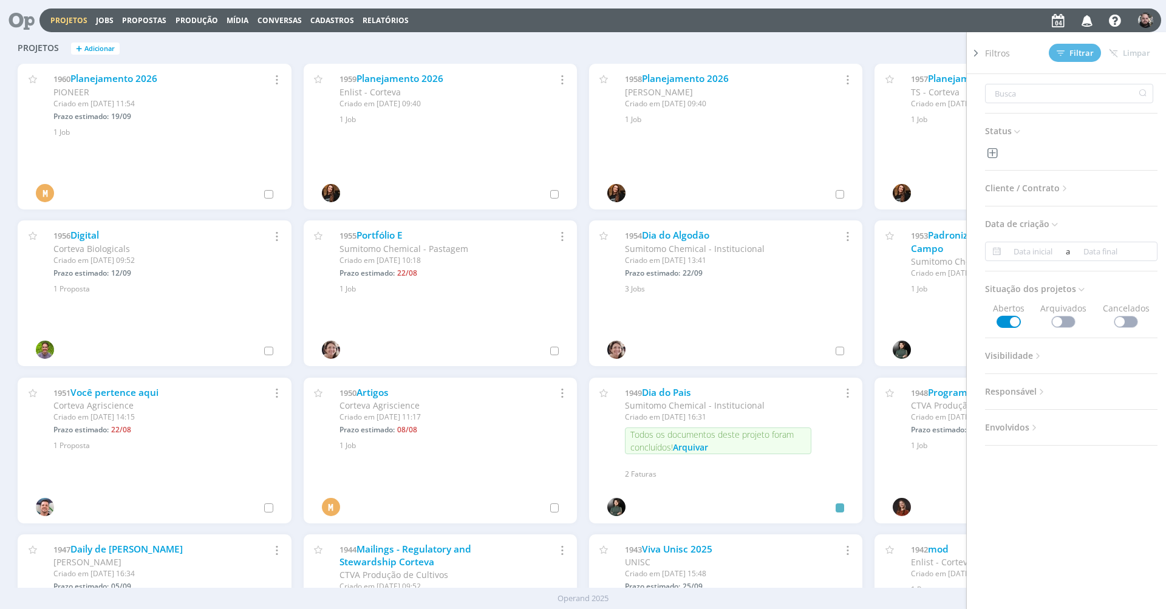
click at [221, 50] on h2 "Projetos + Adicionar" at bounding box center [154, 47] width 273 height 26
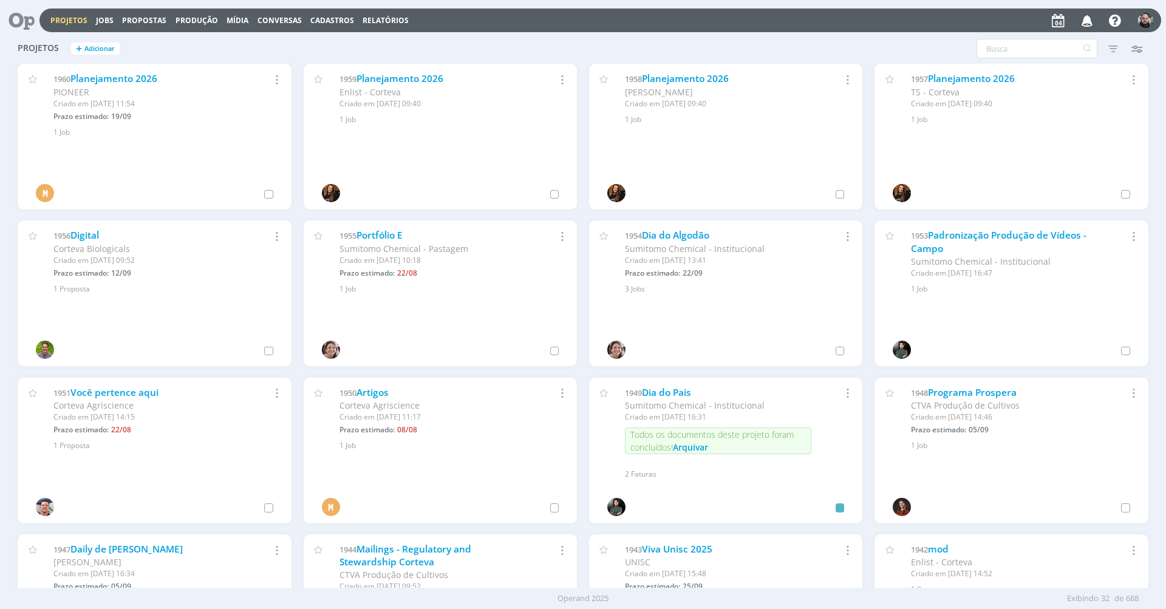
click at [221, 50] on h2 "Projetos + Adicionar" at bounding box center [154, 47] width 273 height 26
click at [134, 56] on h2 "Projetos + Adicionar" at bounding box center [154, 47] width 273 height 26
click at [109, 19] on link "Jobs" at bounding box center [105, 20] width 18 height 10
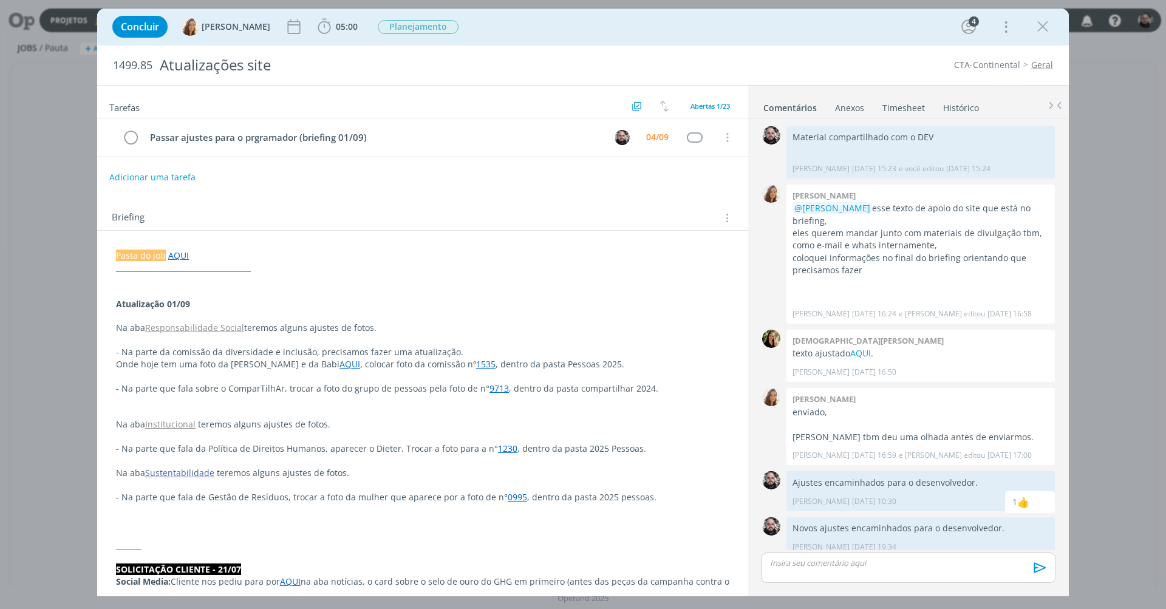
scroll to position [236, 0]
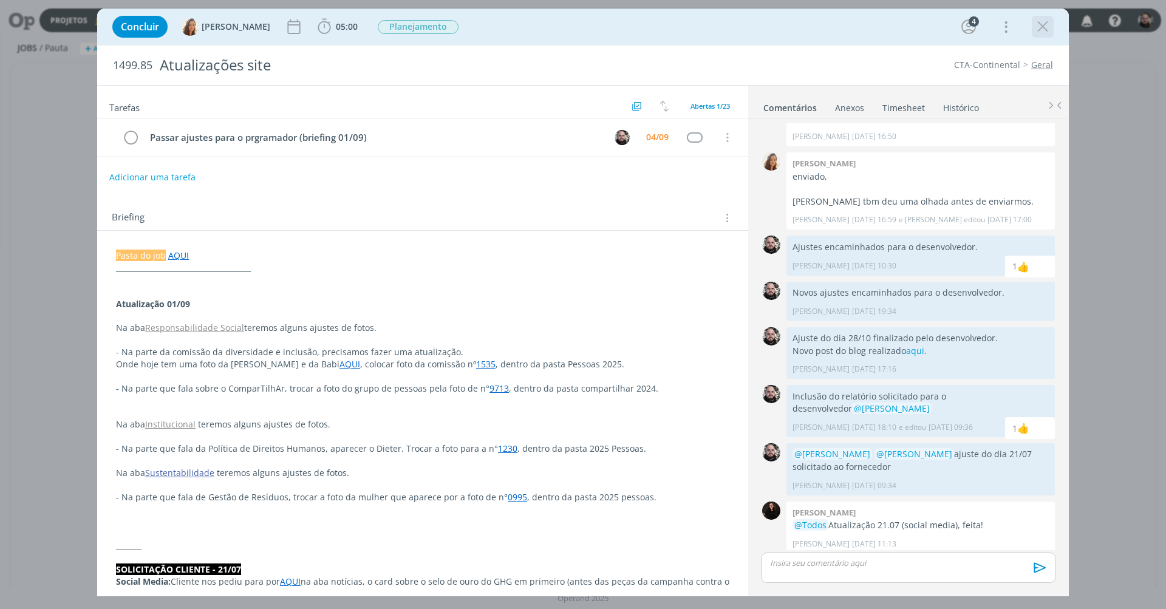
click at [1035, 28] on icon "dialog" at bounding box center [1043, 27] width 18 height 18
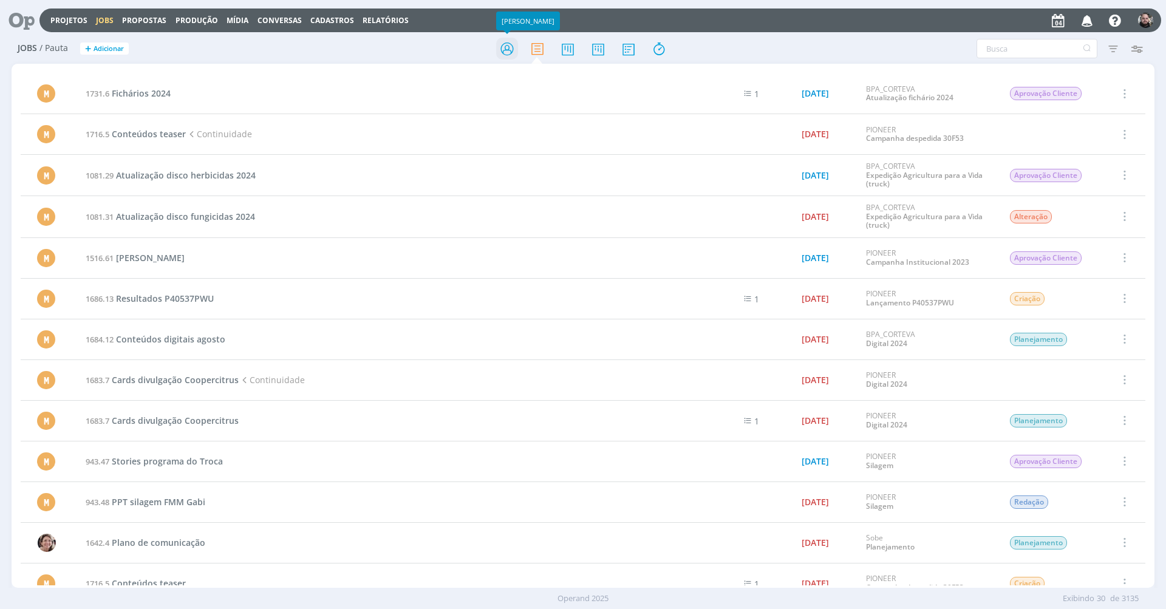
click at [511, 46] on icon at bounding box center [507, 49] width 22 height 24
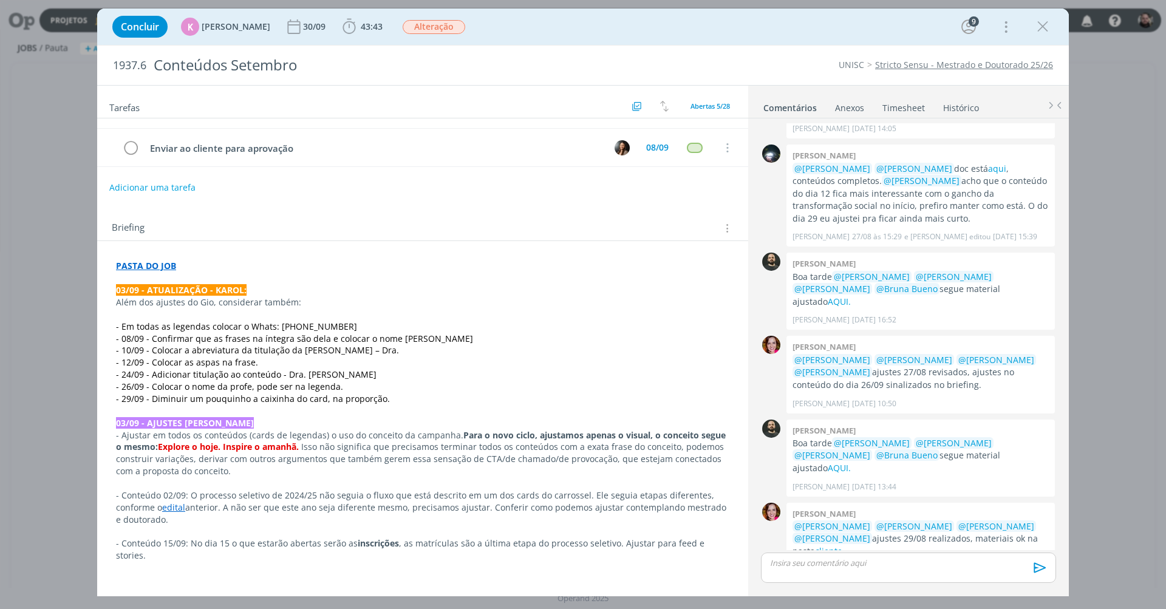
scroll to position [165, 0]
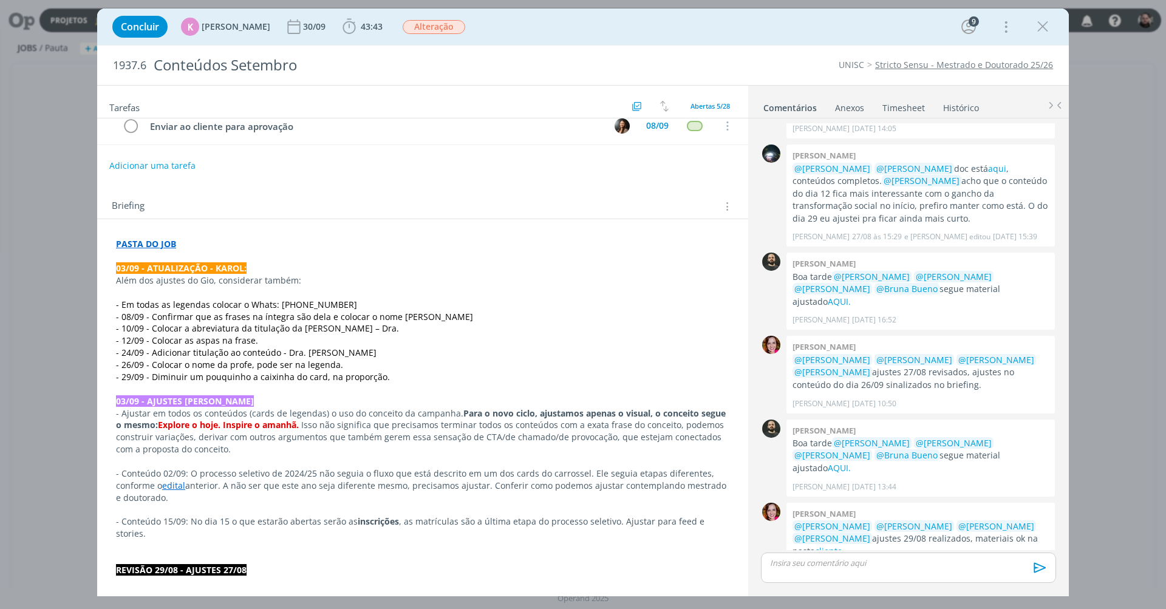
click at [134, 552] on p "dialog" at bounding box center [422, 558] width 613 height 12
click at [544, 41] on div "Concluir K Karoline Arend 30/09 43:43 Iniciar Apontar Data * 04/09/2025 Horas *…" at bounding box center [583, 26] width 954 height 29
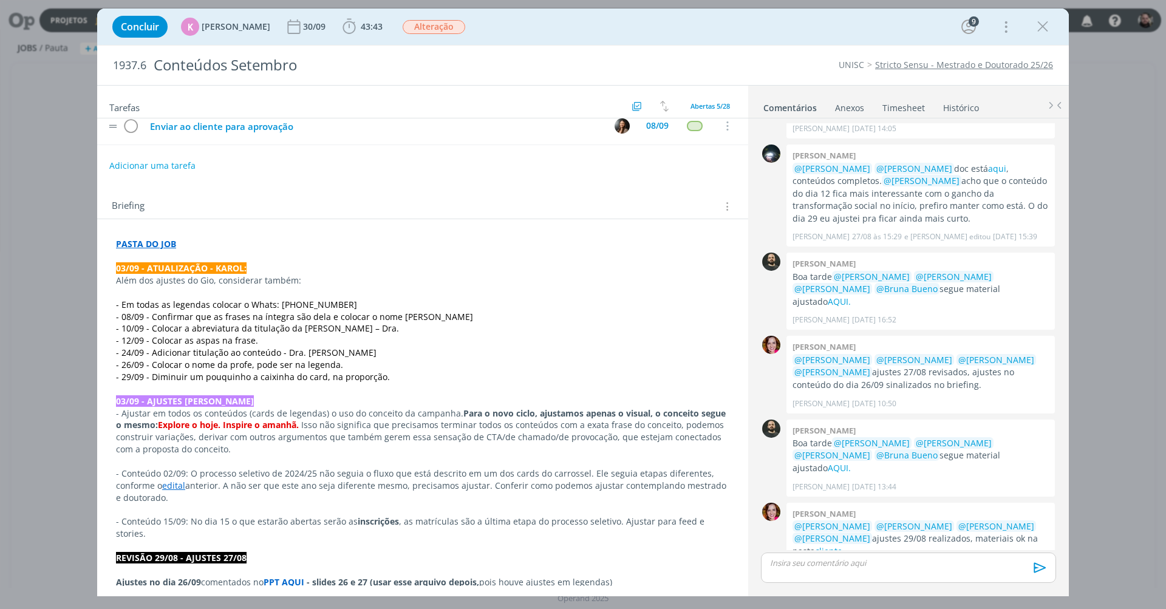
scroll to position [0, 0]
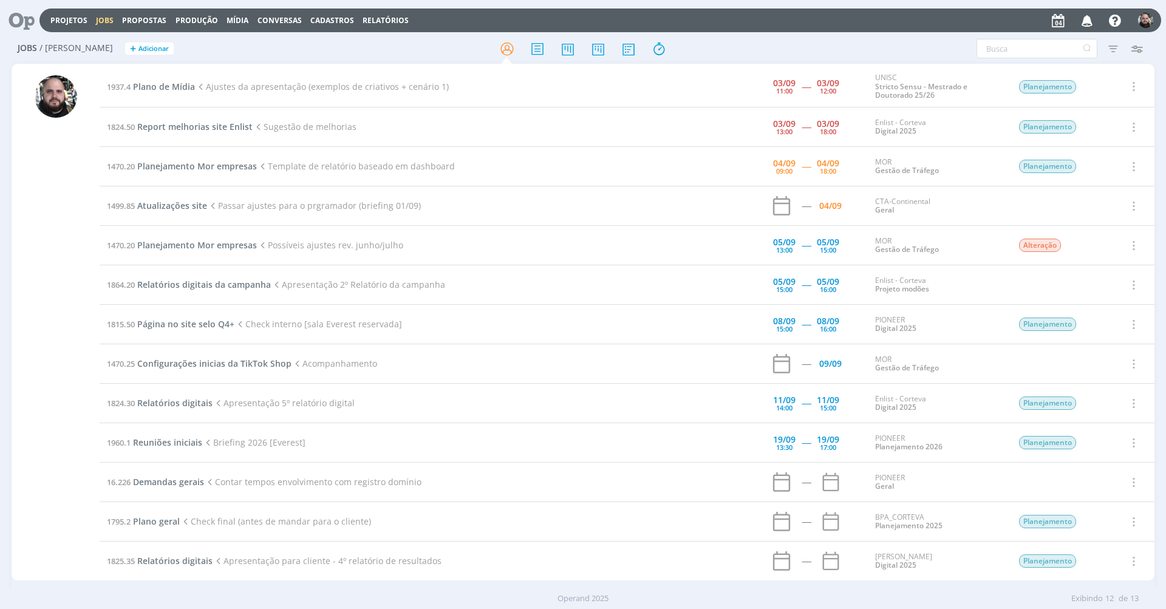
click at [724, 58] on div at bounding box center [582, 49] width 381 height 22
